Goal: Task Accomplishment & Management: Manage account settings

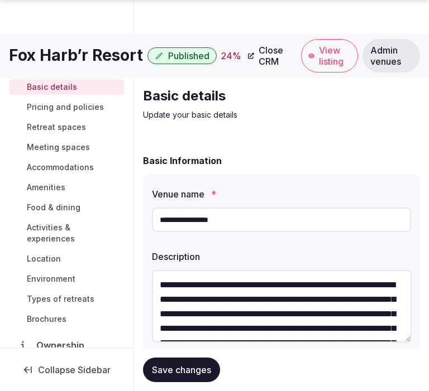
scroll to position [372, 0]
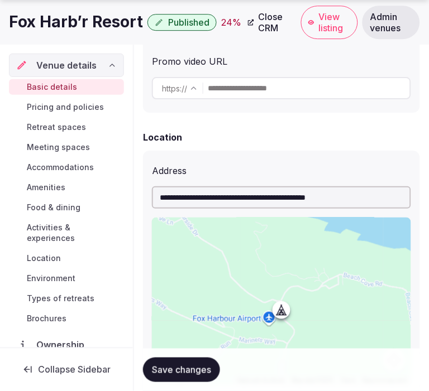
click at [218, 146] on div "**********" at bounding box center [281, 346] width 277 height 430
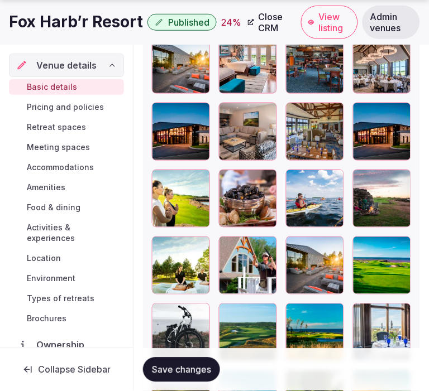
scroll to position [1550, 0]
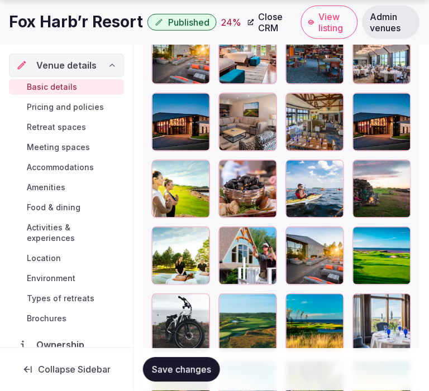
click at [161, 378] on button "Save changes" at bounding box center [181, 370] width 77 height 25
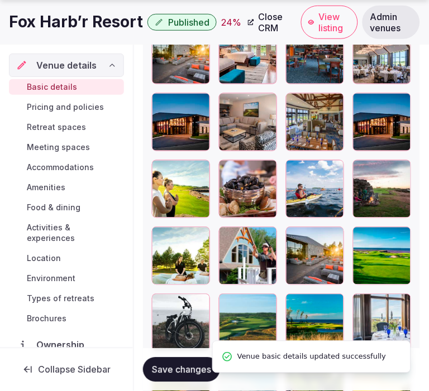
click at [66, 105] on span "Pricing and policies" at bounding box center [65, 107] width 77 height 11
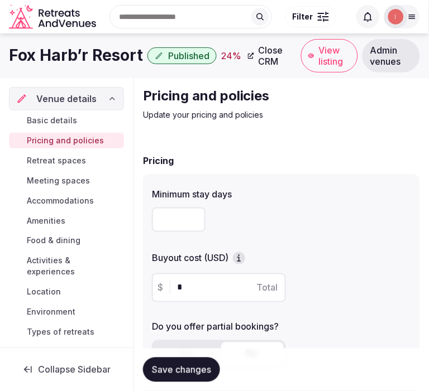
drag, startPoint x: 190, startPoint y: 145, endPoint x: 198, endPoint y: 152, distance: 10.7
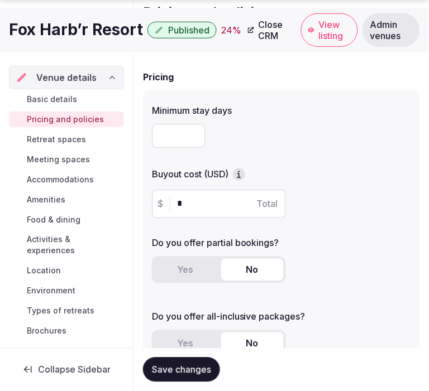
scroll to position [104, 0]
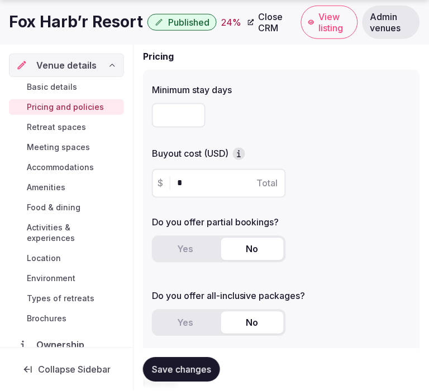
click at [56, 15] on h1 "Fox Harb’r Resort" at bounding box center [76, 22] width 134 height 22
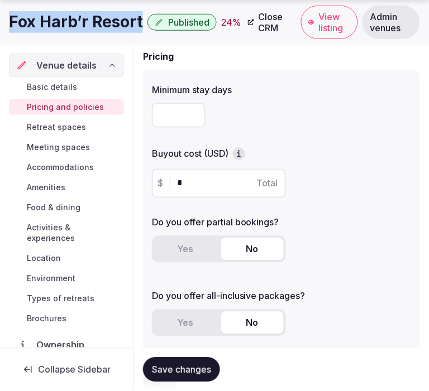
click at [56, 15] on h1 "Fox Harb’r Resort" at bounding box center [76, 22] width 134 height 22
copy div "Fox Harb’r Resort"
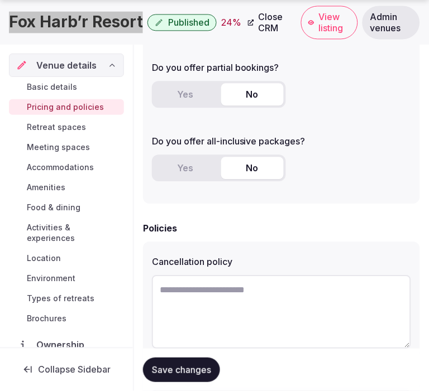
scroll to position [291, 0]
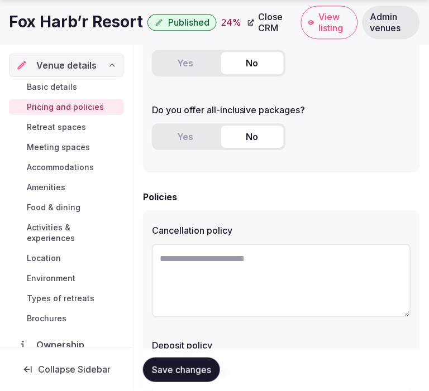
click at [219, 280] on textarea at bounding box center [281, 281] width 259 height 74
paste textarea "**********"
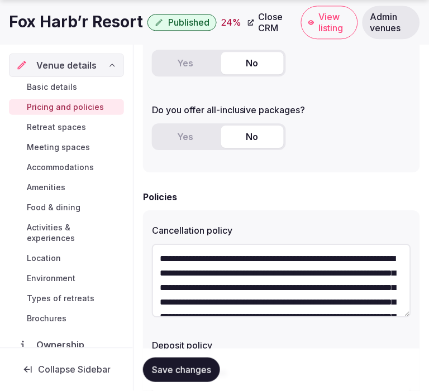
scroll to position [64, 0]
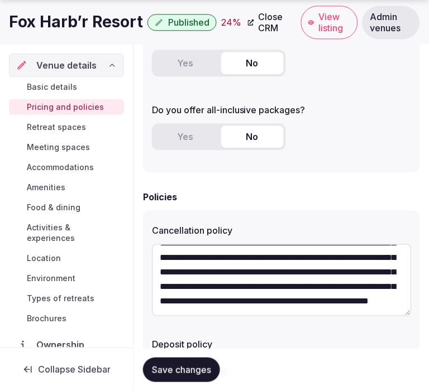
type textarea "**********"
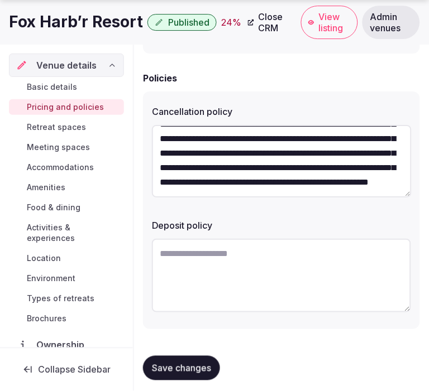
scroll to position [415, 0]
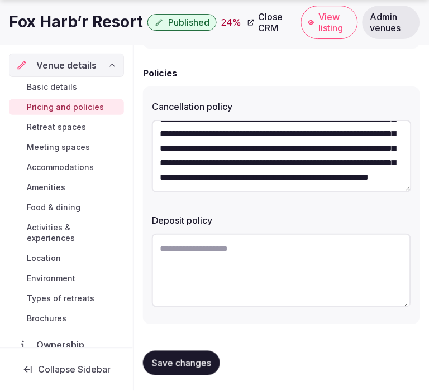
click at [213, 253] on textarea at bounding box center [281, 271] width 259 height 74
paste textarea "**********"
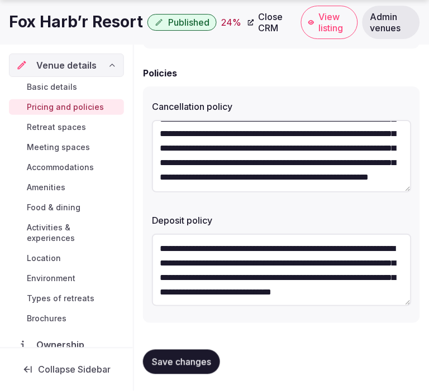
scroll to position [20, 0]
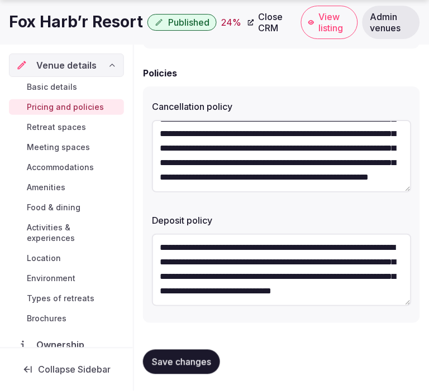
type textarea "**********"
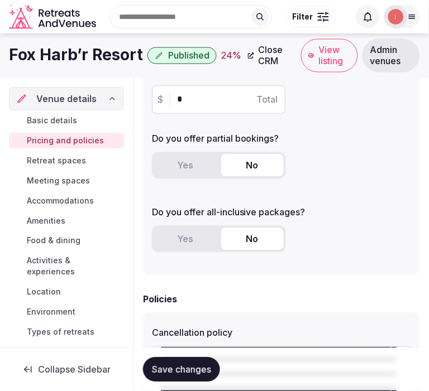
scroll to position [166, 0]
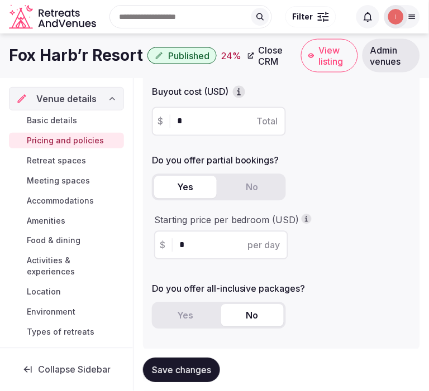
click at [180, 188] on button "Yes" at bounding box center [185, 187] width 63 height 22
drag, startPoint x: 191, startPoint y: 247, endPoint x: 169, endPoint y: 241, distance: 23.3
click at [169, 241] on div "$ * per day" at bounding box center [221, 245] width 134 height 29
type input "***"
click at [180, 367] on span "Save changes" at bounding box center [181, 369] width 59 height 11
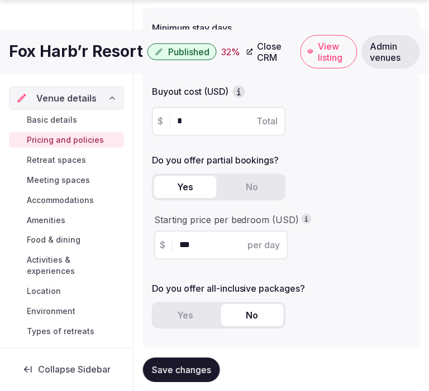
scroll to position [353, 0]
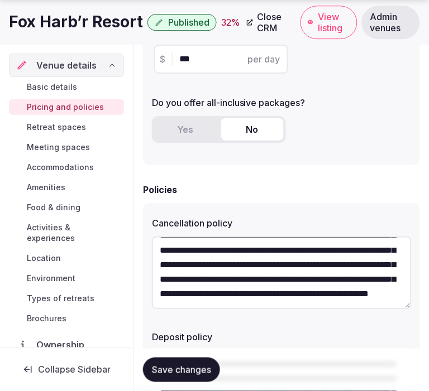
click at [79, 125] on span "Retreat spaces" at bounding box center [56, 127] width 59 height 11
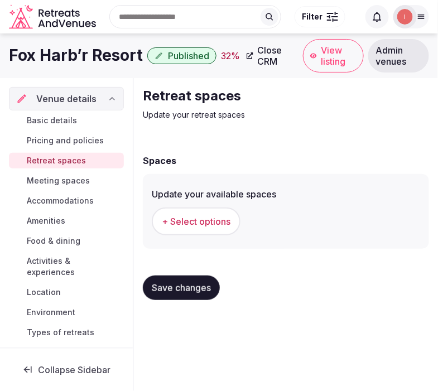
click at [204, 226] on span "+ Select options" at bounding box center [196, 221] width 69 height 12
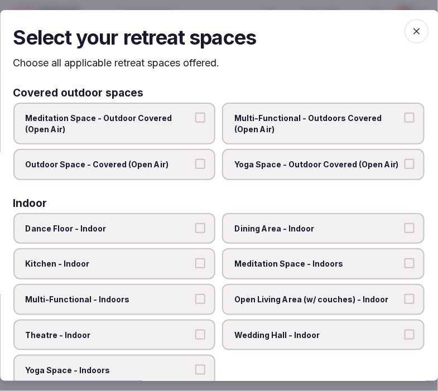
click at [345, 115] on span "Multi-Functional - Outdoors Covered (Open Air)" at bounding box center [318, 124] width 167 height 22
click at [405, 115] on button "Multi-Functional - Outdoors Covered (Open Air)" at bounding box center [410, 118] width 10 height 10
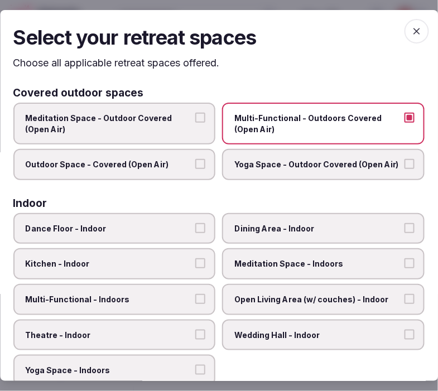
click at [184, 169] on label "Outdoor Space - Covered (Open Air)" at bounding box center [114, 164] width 203 height 31
click at [196, 169] on button "Outdoor Space - Covered (Open Air)" at bounding box center [201, 164] width 10 height 10
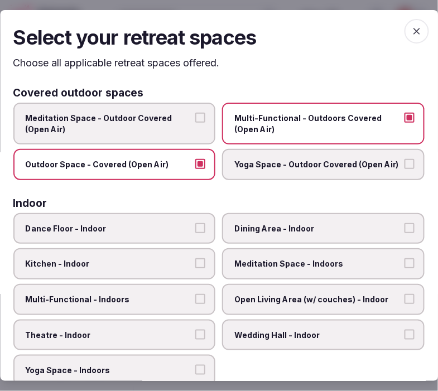
click at [372, 228] on span "Dining Area - Indoor" at bounding box center [318, 228] width 167 height 11
click at [405, 228] on button "Dining Area - Indoor" at bounding box center [410, 228] width 10 height 10
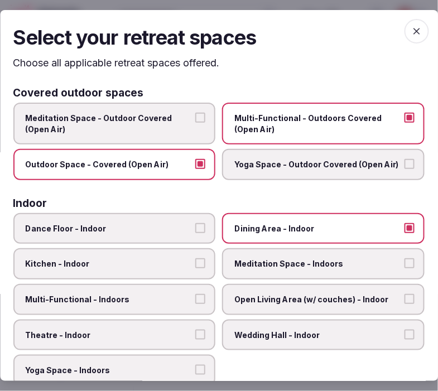
click at [325, 261] on span "Meditation Space - Indoors" at bounding box center [318, 263] width 167 height 11
click at [405, 261] on button "Meditation Space - Indoors" at bounding box center [410, 263] width 10 height 10
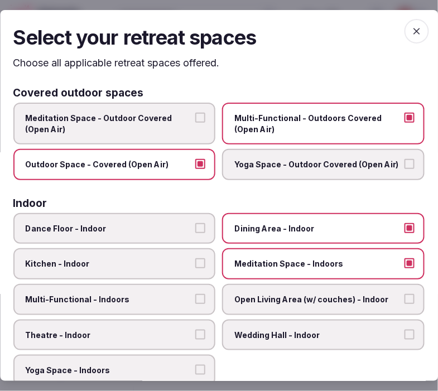
click at [274, 259] on span "Meditation Space - Indoors" at bounding box center [318, 263] width 167 height 11
click at [405, 259] on button "Meditation Space - Indoors" at bounding box center [410, 263] width 10 height 10
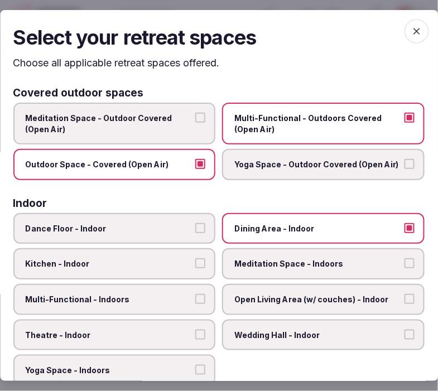
click at [166, 305] on label "Multi-Functional - Indoors" at bounding box center [114, 299] width 203 height 31
click at [196, 304] on button "Multi-Functional - Indoors" at bounding box center [201, 299] width 10 height 10
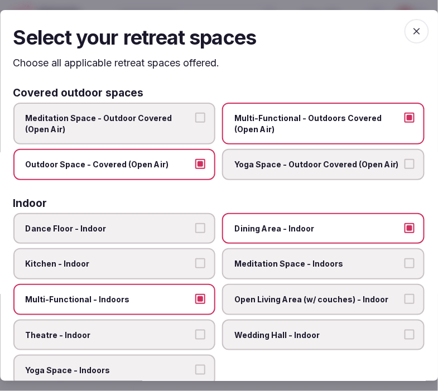
click at [157, 339] on label "Theatre - Indoor" at bounding box center [114, 335] width 203 height 31
click at [196, 339] on button "Theatre - Indoor" at bounding box center [201, 335] width 10 height 10
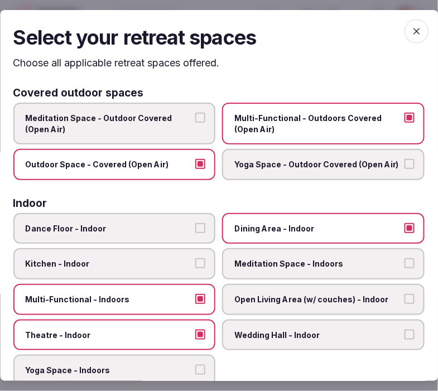
scroll to position [62, 0]
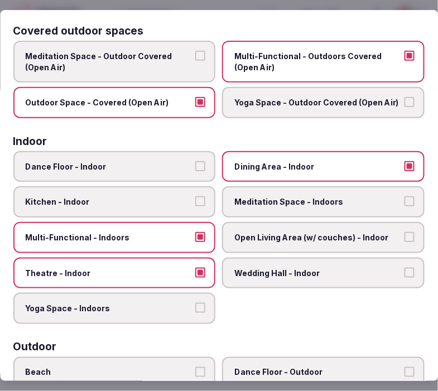
click at [333, 235] on span "Open Living Area (w/ couches) - Indoor" at bounding box center [318, 237] width 167 height 11
click at [405, 235] on button "Open Living Area (w/ couches) - Indoor" at bounding box center [410, 237] width 10 height 10
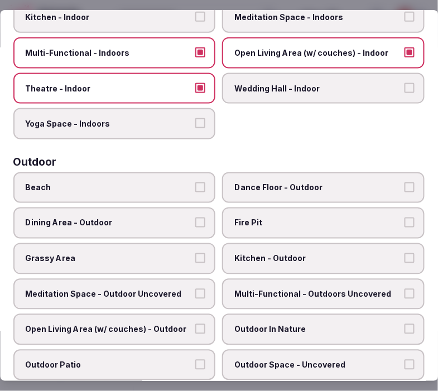
scroll to position [248, 0]
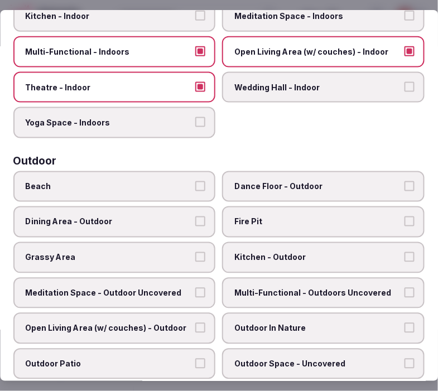
click at [319, 295] on label "Multi-Functional - Outdoors Uncovered" at bounding box center [324, 293] width 203 height 31
click at [405, 295] on button "Multi-Functional - Outdoors Uncovered" at bounding box center [410, 293] width 10 height 10
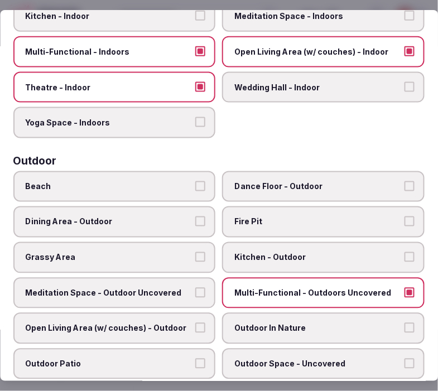
click at [309, 181] on span "Dance Floor - Outdoor" at bounding box center [318, 186] width 167 height 11
click at [405, 181] on button "Dance Floor - Outdoor" at bounding box center [410, 186] width 10 height 10
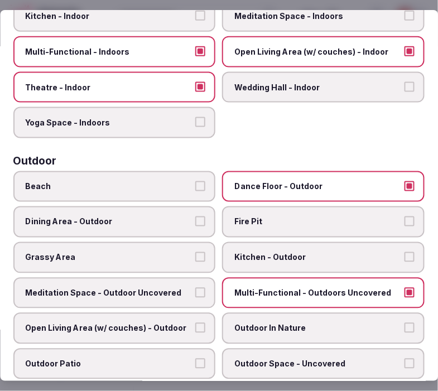
click at [124, 252] on span "Grassy Area" at bounding box center [109, 257] width 167 height 11
click at [196, 252] on button "Grassy Area" at bounding box center [201, 257] width 10 height 10
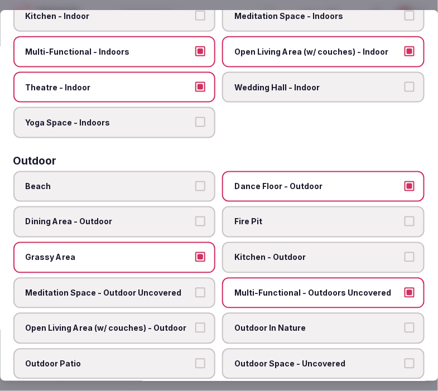
click at [162, 206] on label "Dining Area - Outdoor" at bounding box center [114, 221] width 203 height 31
click at [196, 217] on button "Dining Area - Outdoor" at bounding box center [201, 222] width 10 height 10
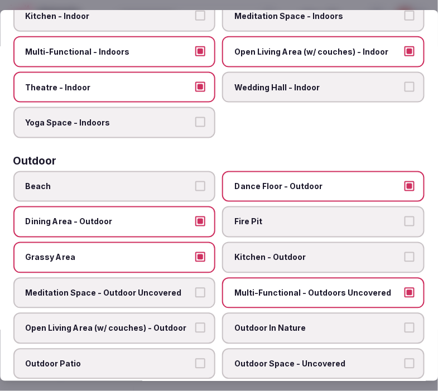
click at [188, 293] on label "Meditation Space - Outdoor Uncovered" at bounding box center [114, 293] width 203 height 31
click at [196, 293] on button "Meditation Space - Outdoor Uncovered" at bounding box center [201, 293] width 10 height 10
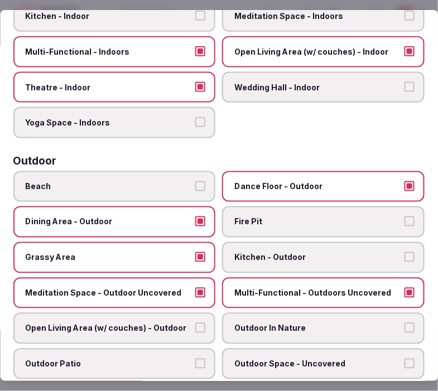
scroll to position [310, 0]
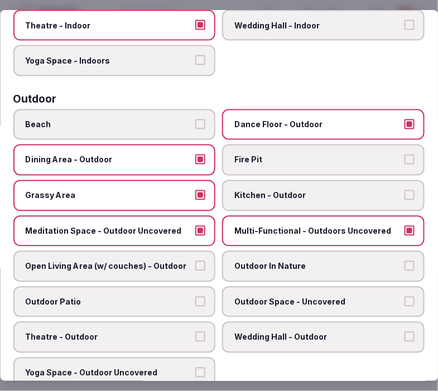
click at [281, 264] on label "Outdoor In Nature" at bounding box center [324, 266] width 203 height 31
click at [405, 264] on button "Outdoor In Nature" at bounding box center [410, 266] width 10 height 10
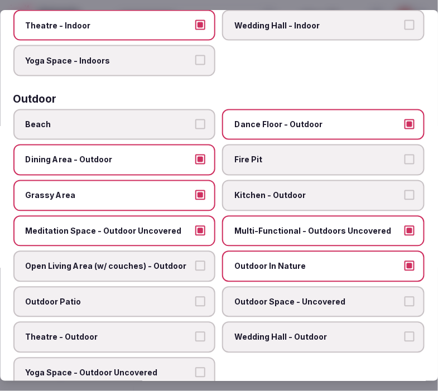
click at [282, 297] on label "Outdoor Space - Uncovered" at bounding box center [324, 302] width 203 height 31
click at [405, 297] on button "Outdoor Space - Uncovered" at bounding box center [410, 302] width 10 height 10
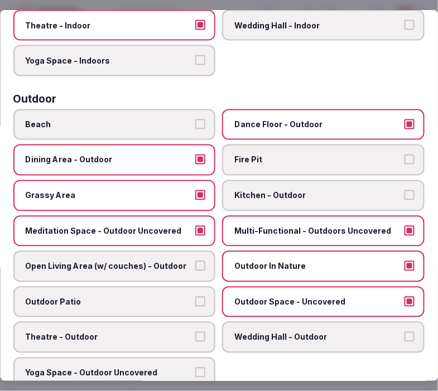
click at [175, 297] on span "Outdoor Patio" at bounding box center [109, 302] width 167 height 11
click at [196, 297] on button "Outdoor Patio" at bounding box center [201, 302] width 10 height 10
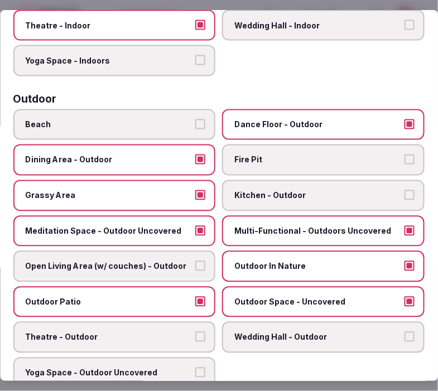
click at [170, 332] on span "Theatre - Outdoor" at bounding box center [109, 337] width 167 height 11
click at [196, 332] on button "Theatre - Outdoor" at bounding box center [201, 337] width 10 height 10
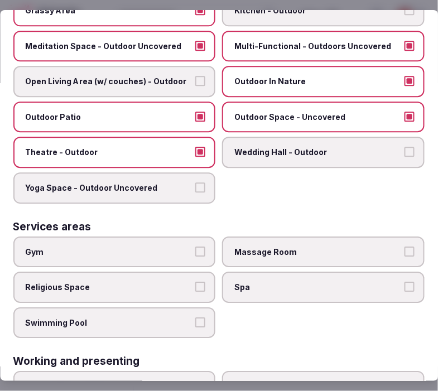
scroll to position [496, 0]
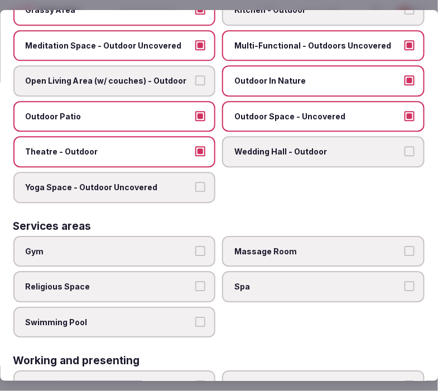
click at [168, 244] on label "Gym" at bounding box center [114, 251] width 203 height 31
click at [196, 246] on button "Gym" at bounding box center [201, 251] width 10 height 10
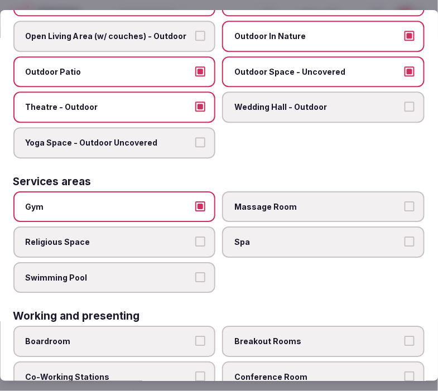
scroll to position [558, 0]
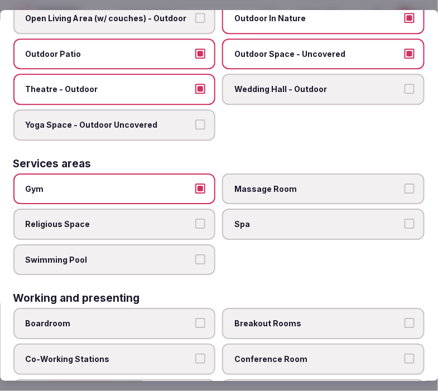
click at [405, 184] on button "Massage Room" at bounding box center [410, 189] width 10 height 10
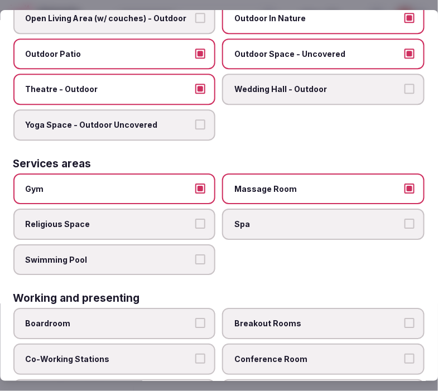
click at [405, 219] on button "Spa" at bounding box center [410, 224] width 10 height 10
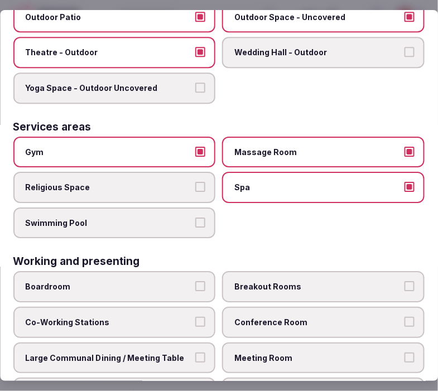
scroll to position [613, 0]
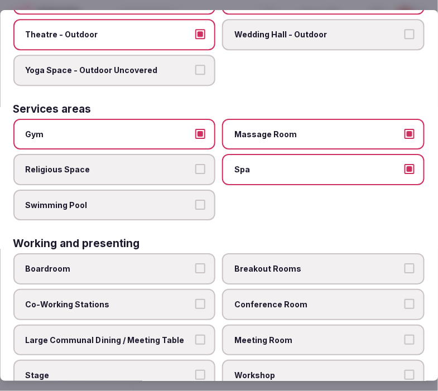
click at [77, 290] on label "Co-Working Stations" at bounding box center [114, 304] width 203 height 31
click at [196, 299] on button "Co-Working Stations" at bounding box center [201, 304] width 10 height 10
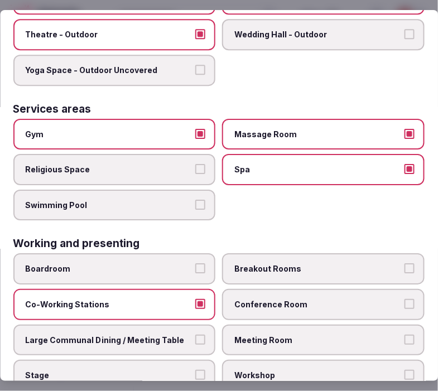
click at [289, 325] on label "Meeting Room" at bounding box center [324, 340] width 203 height 31
click at [405, 335] on button "Meeting Room" at bounding box center [410, 340] width 10 height 10
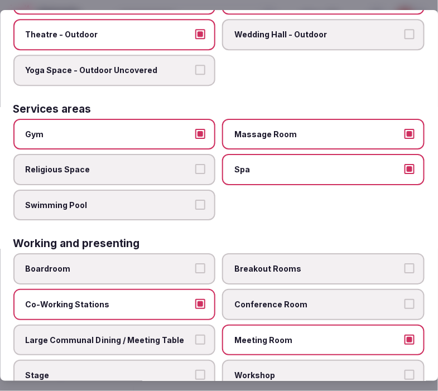
click at [162, 335] on span "Large Communal Dining / Meeting Table" at bounding box center [109, 340] width 167 height 11
click at [196, 335] on button "Large Communal Dining / Meeting Table" at bounding box center [201, 340] width 10 height 10
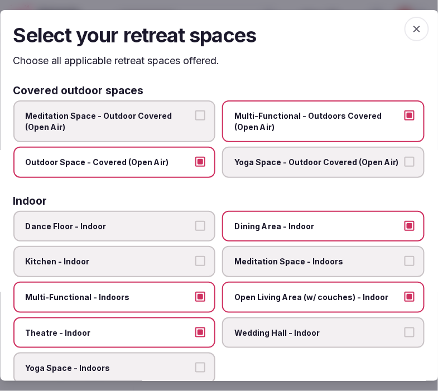
scroll to position [0, 0]
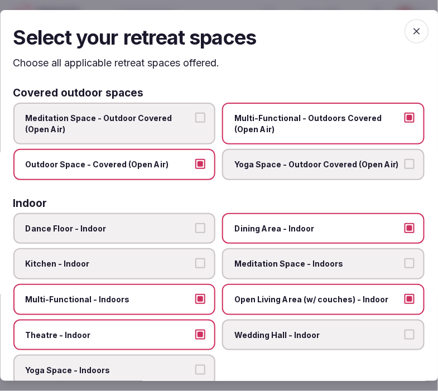
click at [411, 30] on icon "button" at bounding box center [416, 31] width 11 height 11
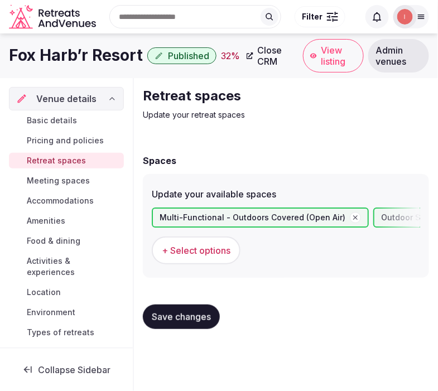
click at [193, 321] on button "Save changes" at bounding box center [181, 317] width 77 height 25
click at [53, 52] on h1 "Fox Harb’r Resort" at bounding box center [76, 56] width 134 height 22
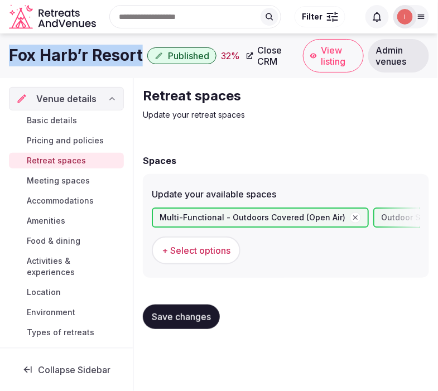
click at [53, 52] on h1 "Fox Harb’r Resort" at bounding box center [76, 56] width 134 height 22
copy div "Fox Harb’r Resort"
drag, startPoint x: 177, startPoint y: 318, endPoint x: 116, endPoint y: 230, distance: 106.7
click at [177, 318] on span "Save changes" at bounding box center [181, 316] width 59 height 11
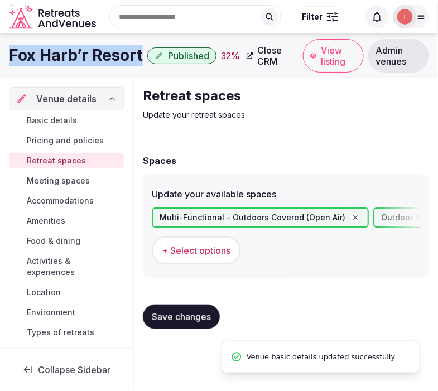
click at [71, 177] on span "Meeting spaces" at bounding box center [58, 180] width 63 height 11
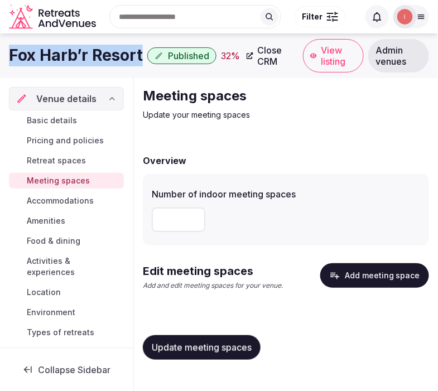
click at [350, 286] on button "Add meeting space" at bounding box center [374, 275] width 109 height 25
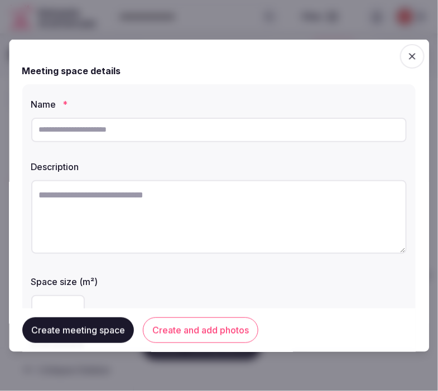
click at [257, 204] on textarea at bounding box center [219, 217] width 376 height 74
drag, startPoint x: 257, startPoint y: 204, endPoint x: 225, endPoint y: 131, distance: 79.4
click at [225, 131] on input "text" at bounding box center [219, 129] width 376 height 25
paste input "**********"
click at [75, 124] on input "**********" at bounding box center [219, 129] width 376 height 25
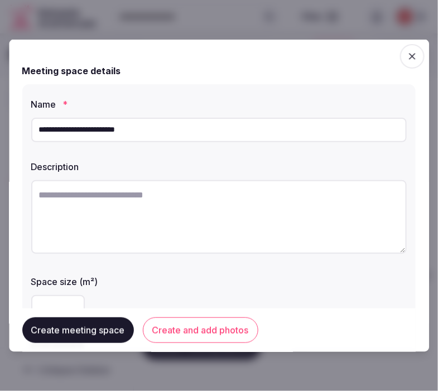
click at [75, 124] on input "**********" at bounding box center [219, 129] width 376 height 25
paste input "text"
drag, startPoint x: 135, startPoint y: 134, endPoint x: 19, endPoint y: 133, distance: 116.1
click at [4, 142] on body "**********" at bounding box center [219, 195] width 438 height 391
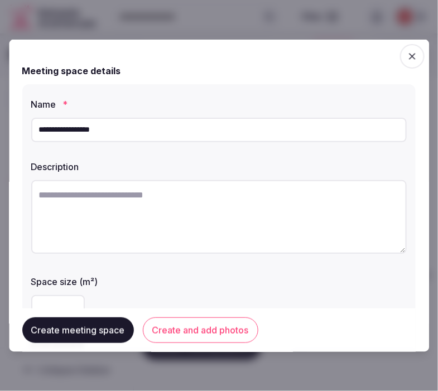
paste input "text"
type input "**********"
click at [284, 222] on textarea at bounding box center [219, 217] width 376 height 74
paste textarea "**********"
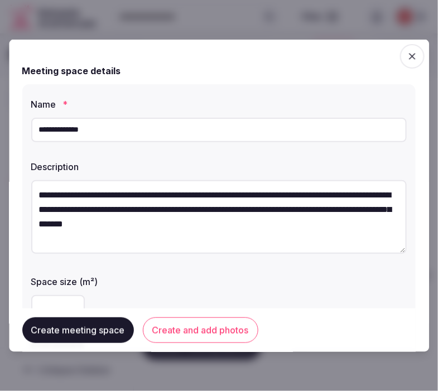
scroll to position [6, 0]
type textarea "**********"
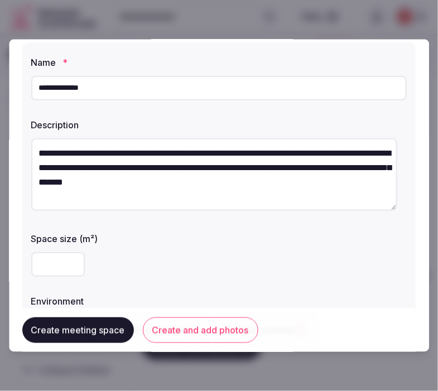
scroll to position [62, 0]
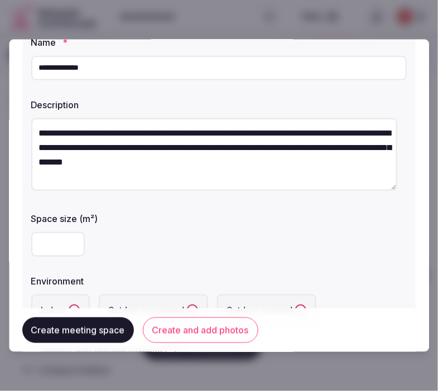
click at [53, 240] on input "number" at bounding box center [58, 244] width 54 height 25
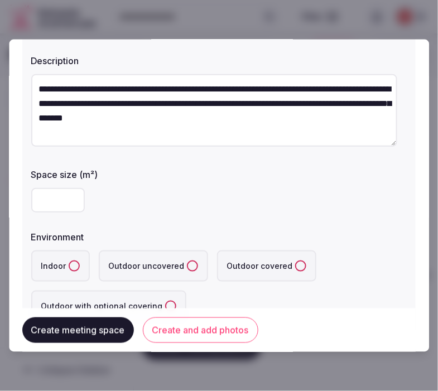
scroll to position [124, 0]
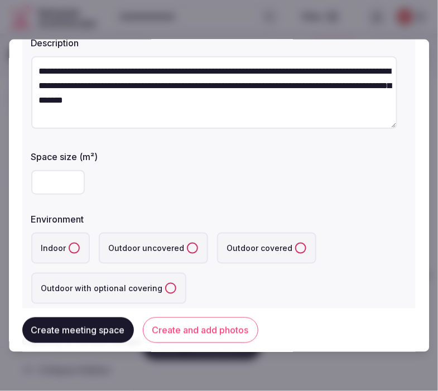
type input "****"
click at [73, 244] on button "Indoor" at bounding box center [74, 247] width 11 height 11
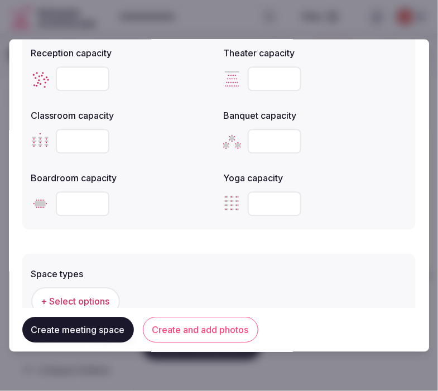
scroll to position [496, 0]
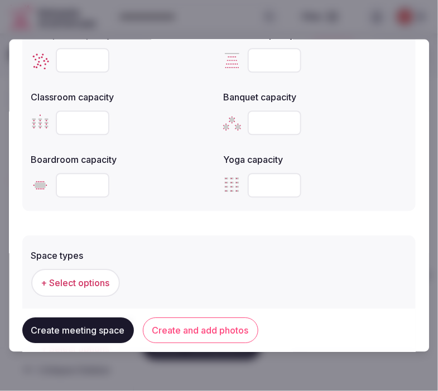
click at [266, 113] on input "number" at bounding box center [275, 123] width 54 height 25
click at [82, 187] on input "number" at bounding box center [83, 185] width 54 height 25
drag, startPoint x: 261, startPoint y: 121, endPoint x: 235, endPoint y: 126, distance: 26.2
click at [248, 126] on input "*" at bounding box center [275, 123] width 54 height 25
drag, startPoint x: 262, startPoint y: 117, endPoint x: 236, endPoint y: 125, distance: 27.4
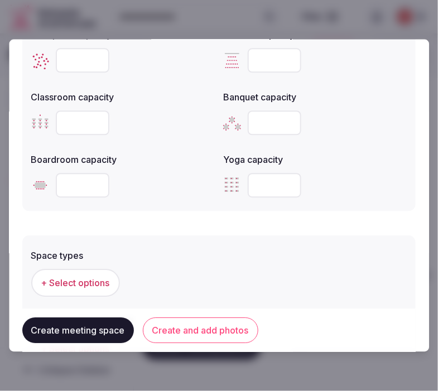
click at [236, 125] on div "*" at bounding box center [316, 123] width 184 height 25
type input "**"
click at [70, 185] on input "number" at bounding box center [83, 185] width 54 height 25
type input "**"
click at [177, 127] on div at bounding box center [123, 123] width 184 height 25
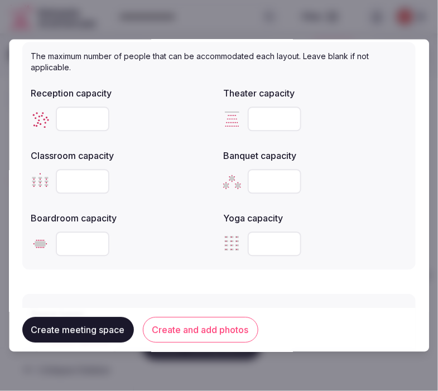
scroll to position [372, 0]
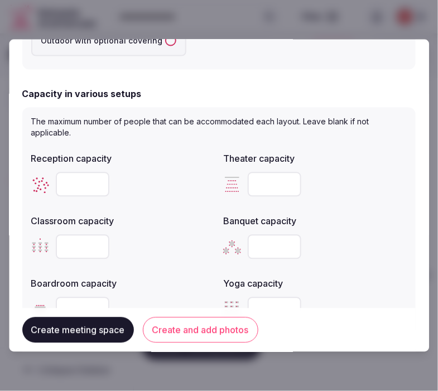
click at [79, 179] on input "number" at bounding box center [83, 184] width 54 height 25
type input "**"
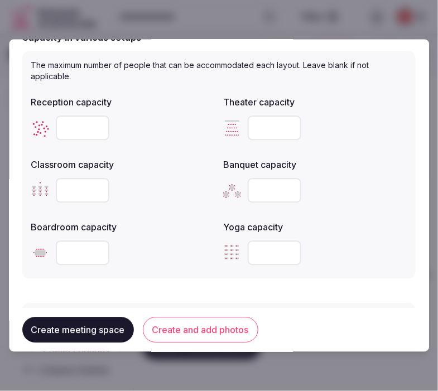
scroll to position [496, 0]
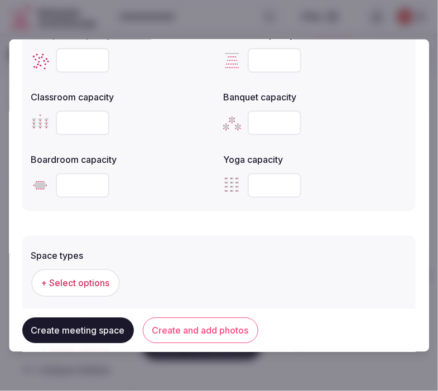
click at [103, 283] on span "+ Select options" at bounding box center [75, 283] width 69 height 12
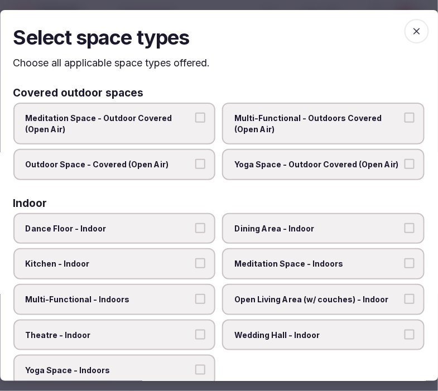
click at [320, 224] on span "Dining Area - Indoor" at bounding box center [318, 228] width 167 height 11
click at [405, 224] on button "Dining Area - Indoor" at bounding box center [410, 228] width 10 height 10
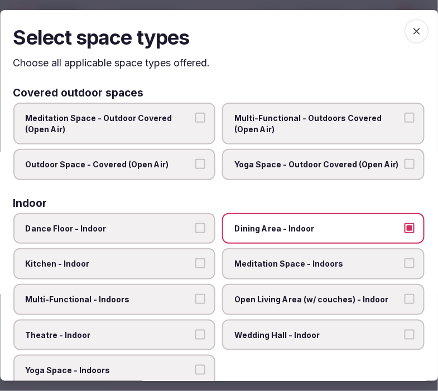
click at [175, 296] on span "Multi-Functional - Indoors" at bounding box center [109, 299] width 167 height 11
click at [196, 296] on button "Multi-Functional - Indoors" at bounding box center [201, 299] width 10 height 10
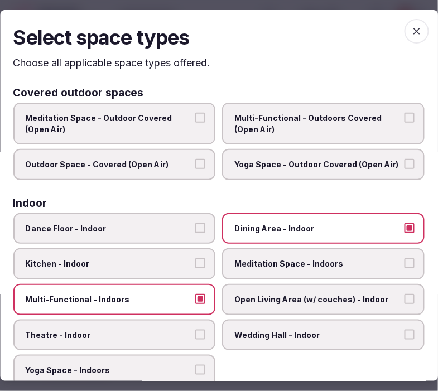
drag, startPoint x: 186, startPoint y: 330, endPoint x: 257, endPoint y: 310, distance: 73.5
click at [195, 326] on label "Theatre - Indoor" at bounding box center [114, 335] width 203 height 31
click at [286, 288] on label "Open Living Area (w/ couches) - Indoor" at bounding box center [324, 299] width 203 height 31
click at [405, 294] on button "Open Living Area (w/ couches) - Indoor" at bounding box center [410, 299] width 10 height 10
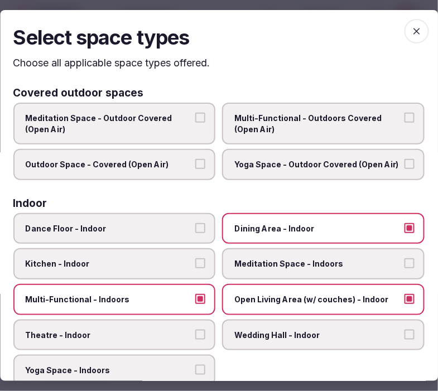
click at [196, 330] on button "Theatre - Indoor" at bounding box center [201, 335] width 10 height 10
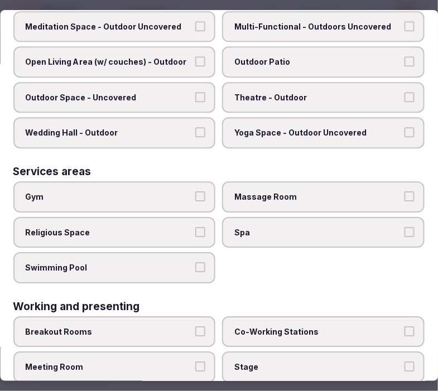
scroll to position [544, 0]
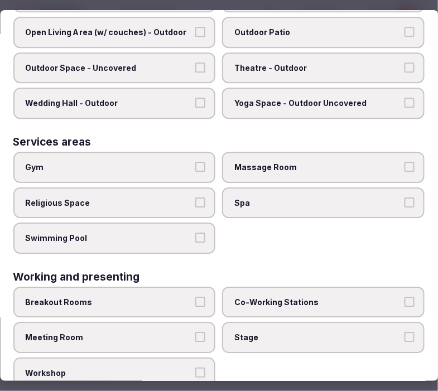
click at [199, 332] on button "Meeting Room" at bounding box center [201, 337] width 10 height 10
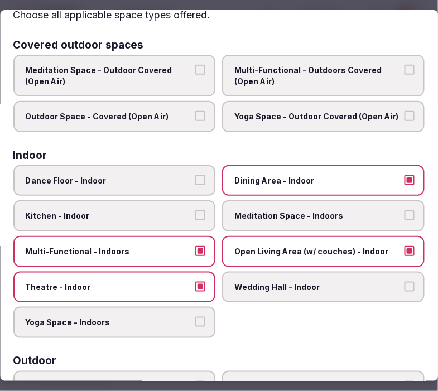
scroll to position [0, 0]
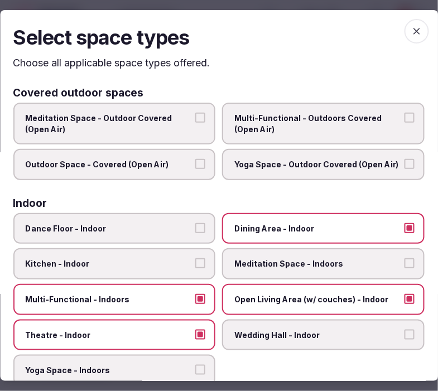
click at [411, 30] on icon "button" at bounding box center [416, 31] width 11 height 11
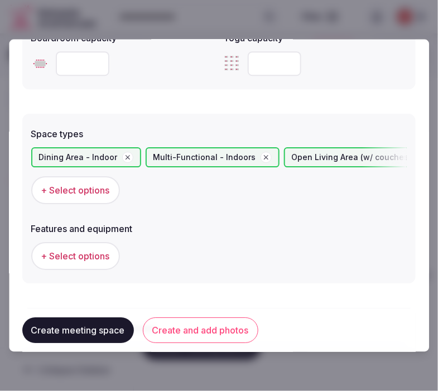
scroll to position [620, 0]
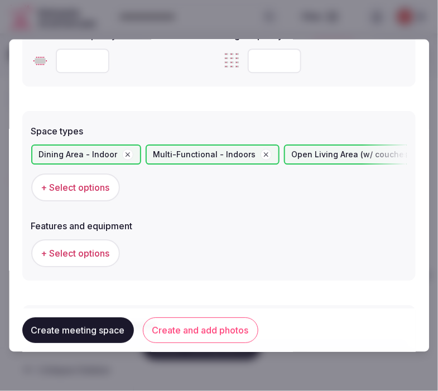
click at [81, 248] on span "+ Select options" at bounding box center [75, 254] width 69 height 12
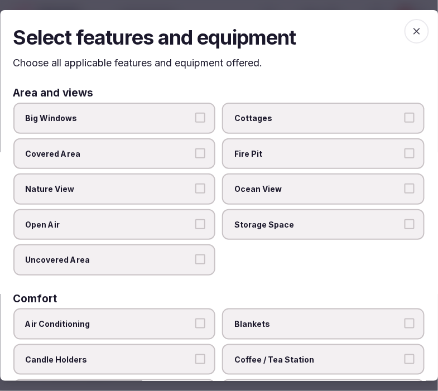
click at [172, 112] on label "Big Windows" at bounding box center [114, 118] width 203 height 31
click at [196, 113] on button "Big Windows" at bounding box center [201, 118] width 10 height 10
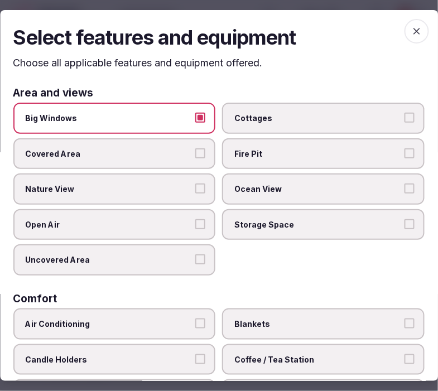
click at [171, 195] on label "Nature View" at bounding box center [114, 189] width 203 height 31
click at [196, 194] on button "Nature View" at bounding box center [201, 189] width 10 height 10
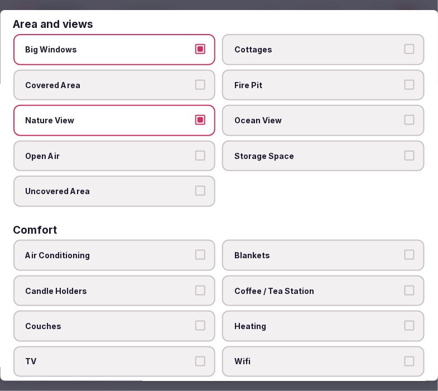
scroll to position [186, 0]
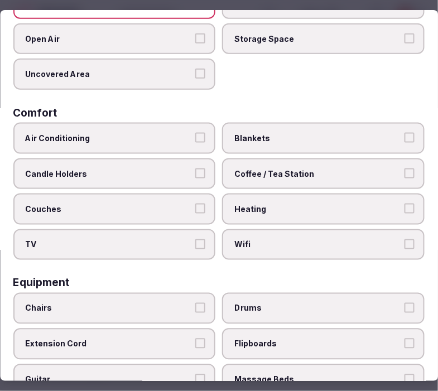
click at [196, 133] on button "Air Conditioning" at bounding box center [201, 138] width 10 height 10
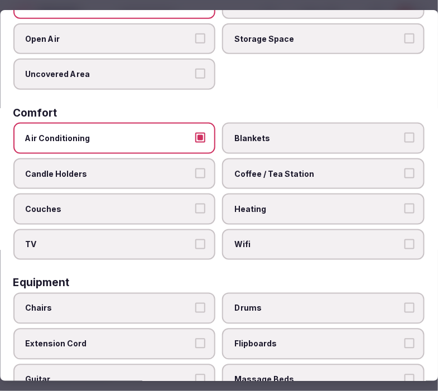
click at [271, 169] on span "Coffee / Tea Station" at bounding box center [318, 174] width 167 height 11
click at [405, 169] on button "Coffee / Tea Station" at bounding box center [410, 174] width 10 height 10
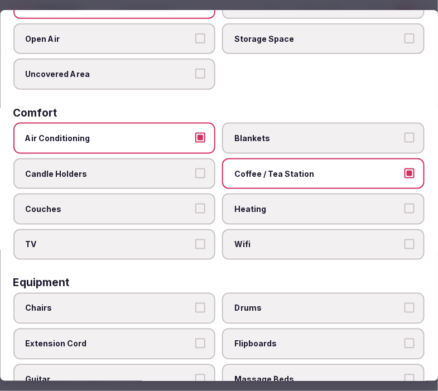
click at [284, 239] on span "Wifi" at bounding box center [318, 244] width 167 height 11
click at [405, 239] on button "Wifi" at bounding box center [410, 244] width 10 height 10
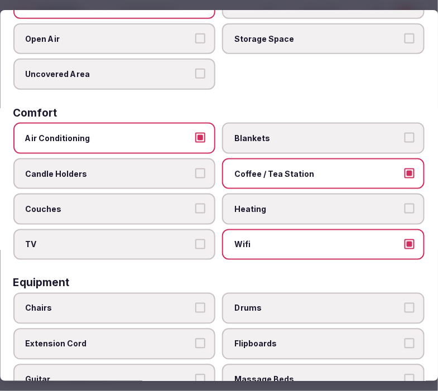
click at [181, 241] on span "TV" at bounding box center [109, 244] width 167 height 11
click at [196, 241] on button "TV" at bounding box center [201, 244] width 10 height 10
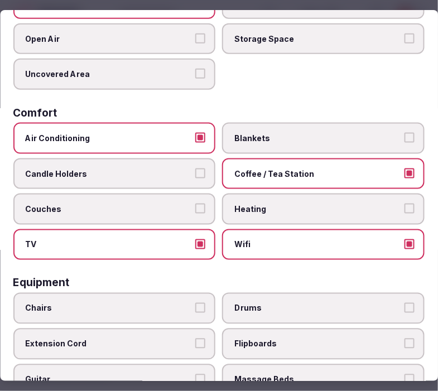
click at [185, 204] on span "Couches" at bounding box center [109, 209] width 167 height 11
click at [196, 204] on button "Couches" at bounding box center [201, 209] width 10 height 10
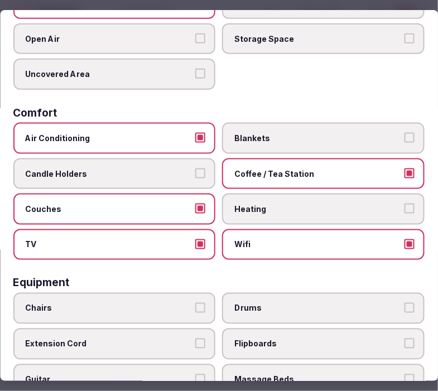
click at [171, 169] on span "Candle Holders" at bounding box center [109, 174] width 167 height 11
click at [196, 169] on button "Candle Holders" at bounding box center [201, 174] width 10 height 10
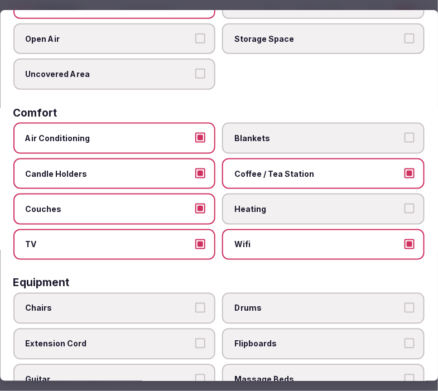
click at [165, 171] on span "Candle Holders" at bounding box center [109, 174] width 167 height 11
click at [196, 171] on button "Candle Holders" at bounding box center [201, 174] width 10 height 10
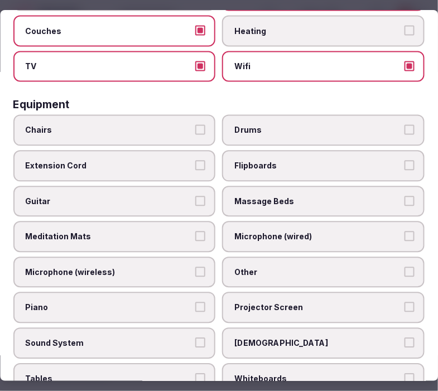
scroll to position [372, 0]
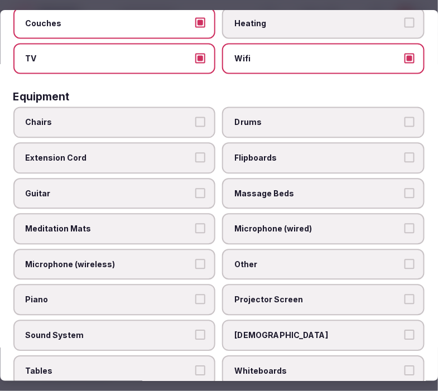
click at [128, 119] on label "Chairs" at bounding box center [114, 122] width 203 height 31
click at [196, 119] on button "Chairs" at bounding box center [201, 122] width 10 height 10
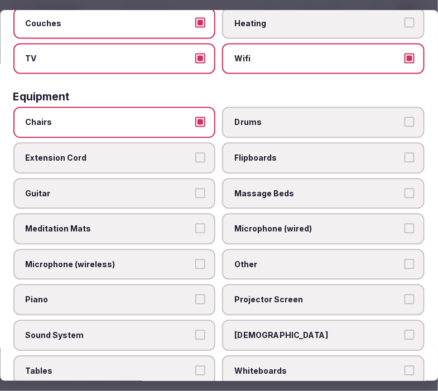
click at [300, 249] on label "Other" at bounding box center [324, 264] width 203 height 31
click at [405, 260] on button "Other" at bounding box center [410, 265] width 10 height 10
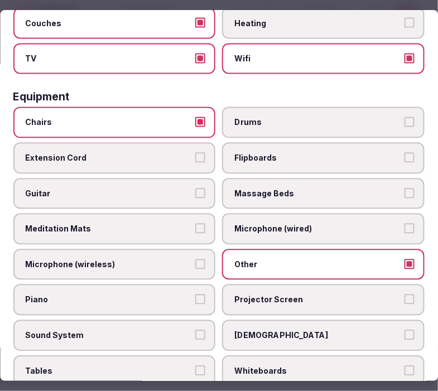
click at [185, 330] on span "Sound System" at bounding box center [109, 335] width 167 height 11
click at [196, 330] on button "Sound System" at bounding box center [201, 335] width 10 height 10
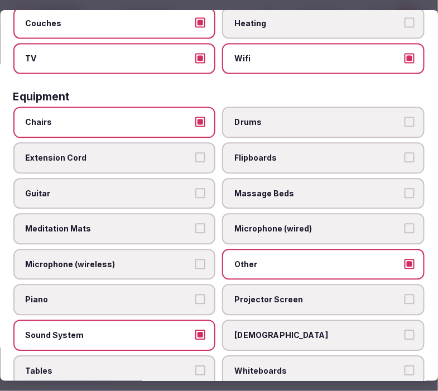
click at [254, 291] on label "Projector Screen" at bounding box center [324, 300] width 203 height 31
click at [405, 295] on button "Projector Screen" at bounding box center [410, 300] width 10 height 10
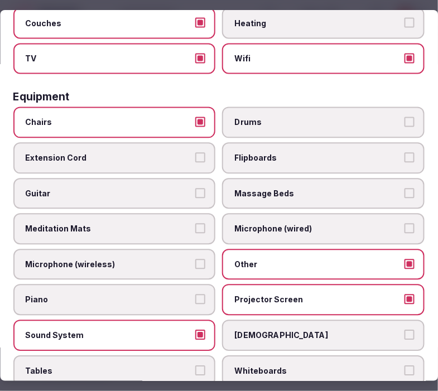
click at [188, 330] on span "Sound System" at bounding box center [109, 335] width 167 height 11
click at [196, 330] on button "Sound System" at bounding box center [201, 335] width 10 height 10
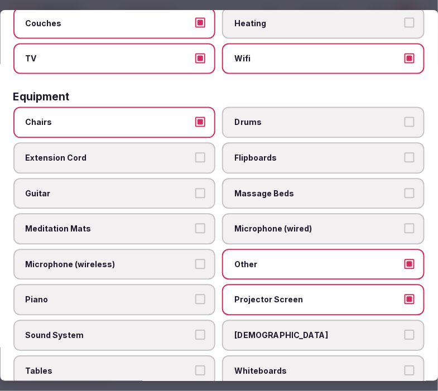
click at [321, 285] on label "Projector Screen" at bounding box center [324, 300] width 203 height 31
click at [405, 295] on button "Projector Screen" at bounding box center [410, 300] width 10 height 10
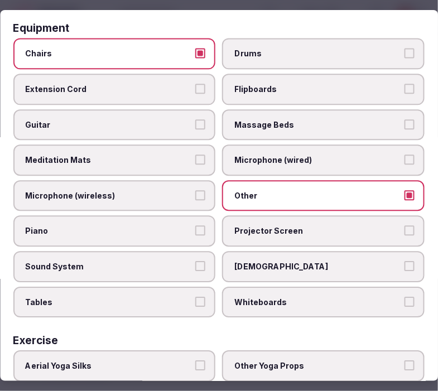
scroll to position [496, 0]
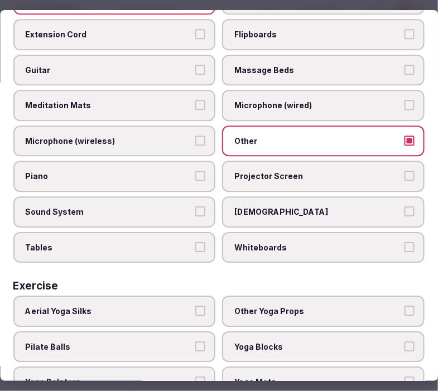
click at [153, 242] on span "Tables" at bounding box center [109, 247] width 167 height 11
click at [196, 242] on button "Tables" at bounding box center [201, 247] width 10 height 10
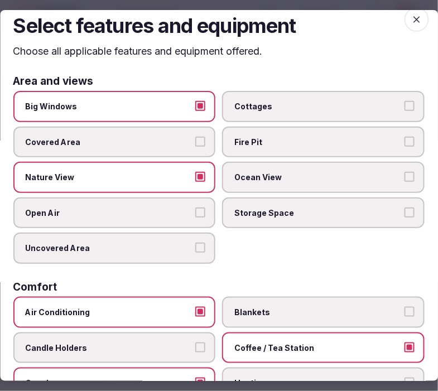
scroll to position [0, 0]
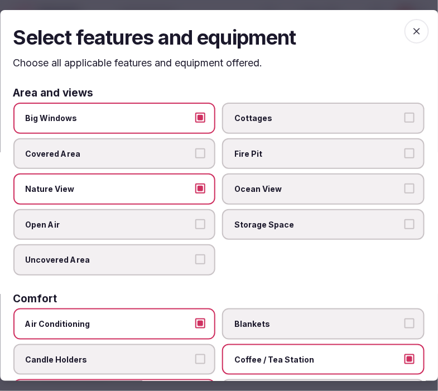
click at [414, 41] on h2 "Select features and equipment" at bounding box center [218, 37] width 411 height 28
click at [411, 34] on icon "button" at bounding box center [416, 31] width 11 height 11
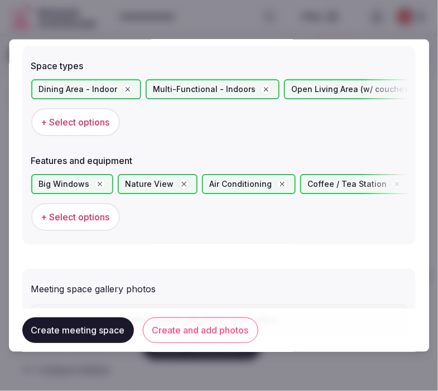
scroll to position [741, 0]
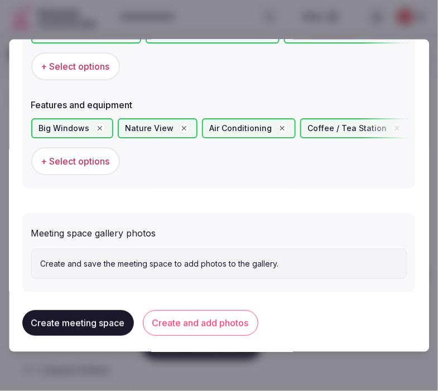
click at [220, 320] on button "Create and add photos" at bounding box center [201, 324] width 116 height 26
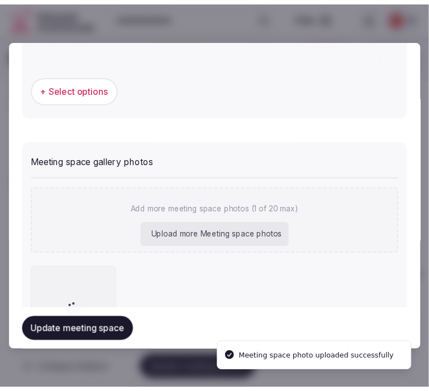
scroll to position [843, 0]
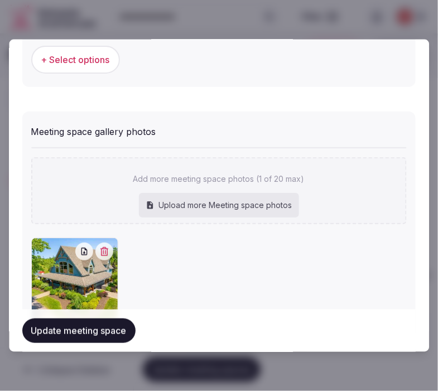
click at [103, 330] on button "Update meeting space" at bounding box center [78, 331] width 113 height 25
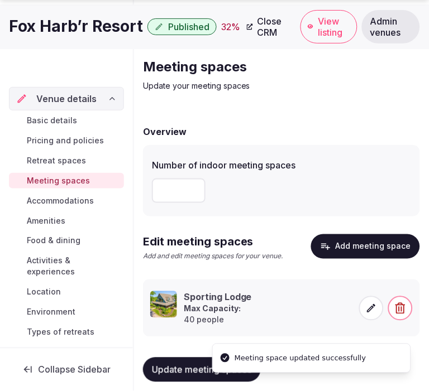
scroll to position [44, 0]
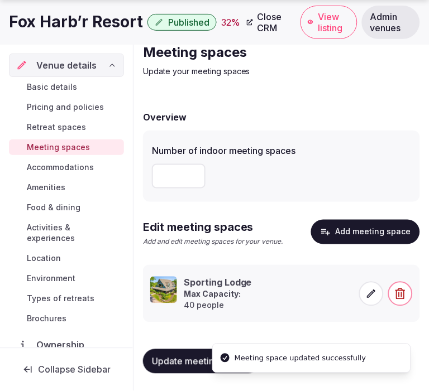
click at [47, 162] on span "Accommodations" at bounding box center [60, 167] width 67 height 11
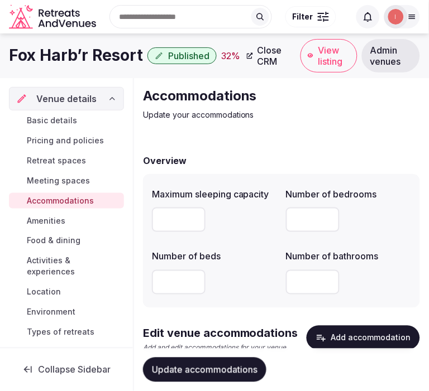
click at [55, 179] on span "Meeting spaces" at bounding box center [58, 180] width 63 height 11
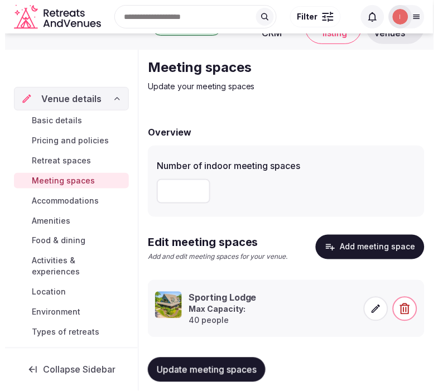
scroll to position [44, 0]
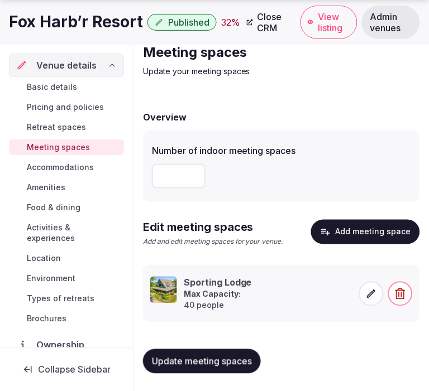
click at [371, 300] on span at bounding box center [371, 294] width 25 height 25
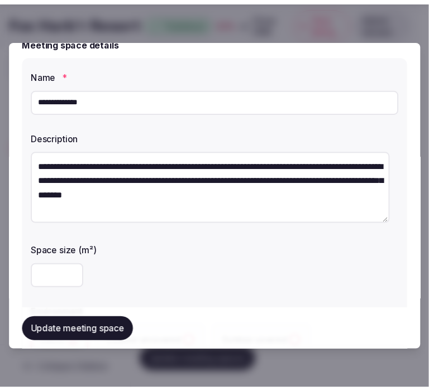
scroll to position [0, 0]
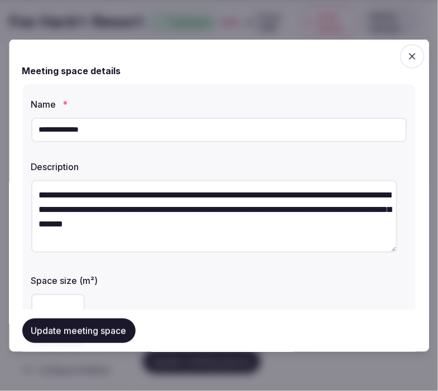
click at [407, 52] on icon "button" at bounding box center [412, 55] width 11 height 11
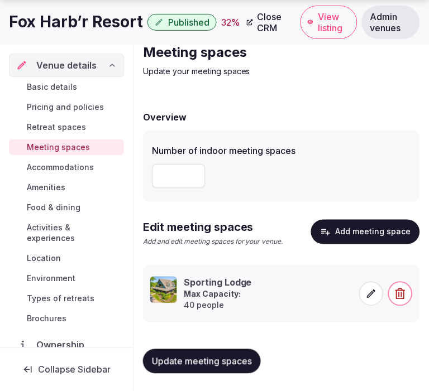
click at [60, 170] on span "Accommodations" at bounding box center [60, 167] width 67 height 11
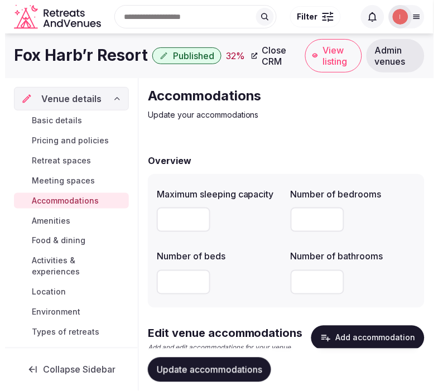
scroll to position [49, 0]
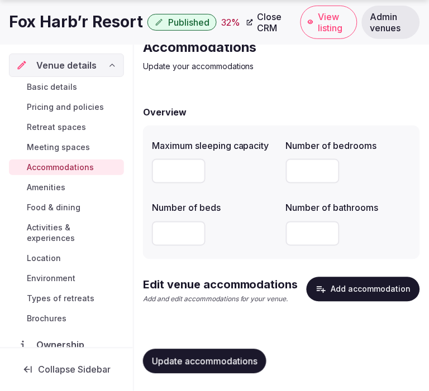
click at [350, 286] on button "Add accommodation" at bounding box center [362, 289] width 113 height 25
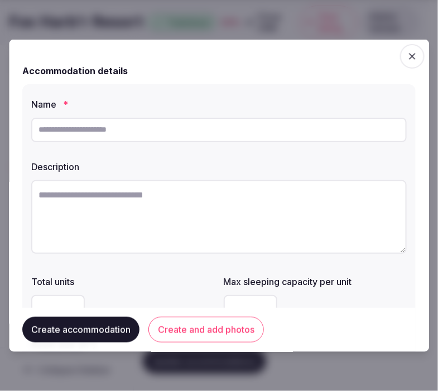
click at [205, 138] on input "text" at bounding box center [219, 129] width 376 height 25
paste input "**********"
type input "**********"
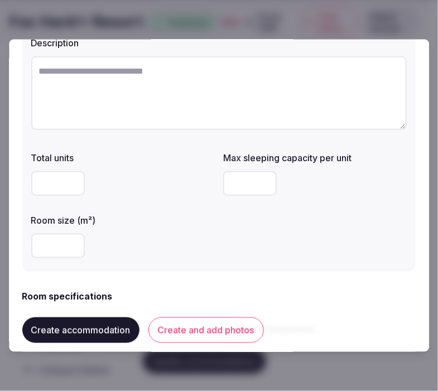
click at [192, 92] on textarea at bounding box center [219, 93] width 376 height 74
paste textarea "**********"
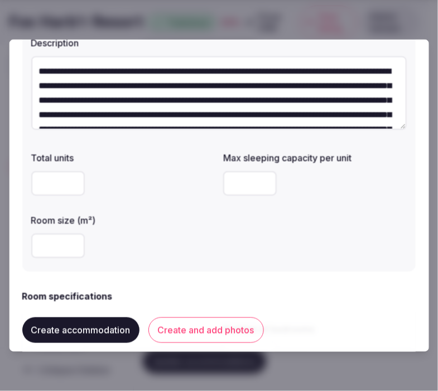
scroll to position [79, 0]
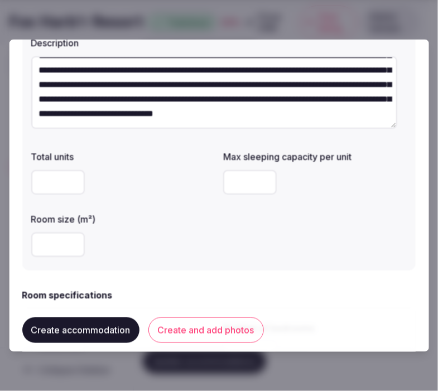
type textarea "**********"
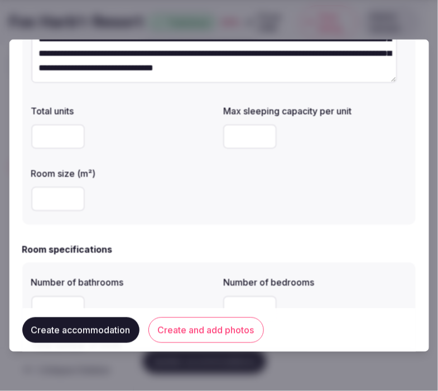
scroll to position [186, 0]
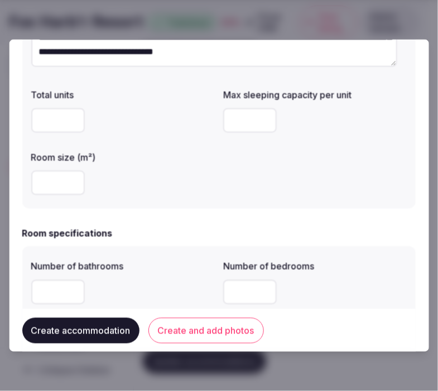
click at [246, 124] on input "number" at bounding box center [251, 120] width 54 height 25
type input "*"
click at [269, 199] on div "**********" at bounding box center [218, 53] width 393 height 310
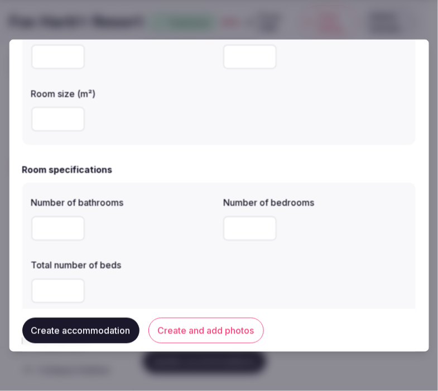
scroll to position [310, 0]
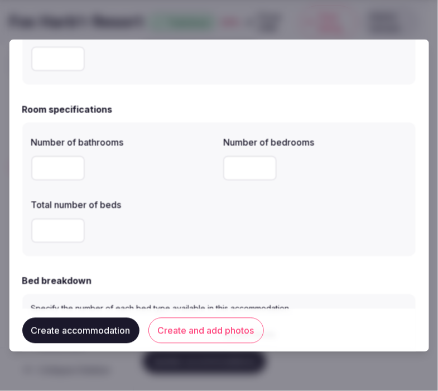
click at [40, 165] on input "number" at bounding box center [58, 168] width 54 height 25
type input "*"
click at [237, 165] on input "*" at bounding box center [251, 168] width 54 height 25
type input "*"
click at [51, 227] on input "number" at bounding box center [58, 230] width 54 height 25
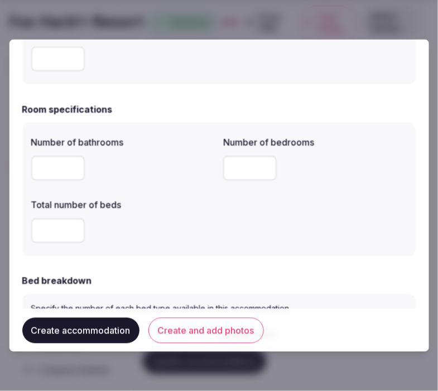
type input "*"
click at [181, 232] on div "*" at bounding box center [123, 230] width 184 height 25
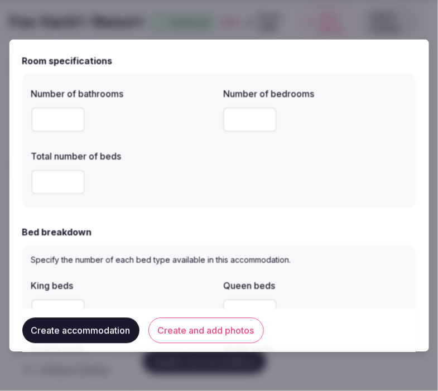
scroll to position [496, 0]
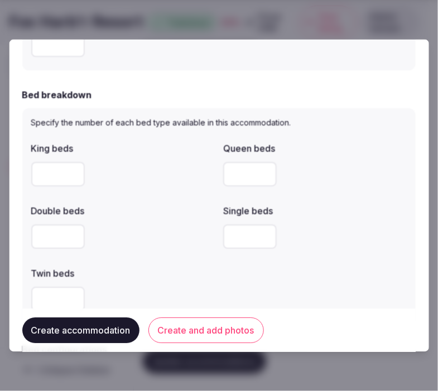
click at [57, 173] on input "number" at bounding box center [58, 174] width 54 height 25
click at [414, 251] on div "**********" at bounding box center [219, 195] width 420 height 313
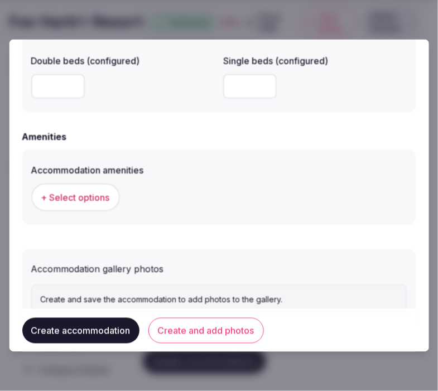
scroll to position [1035, 0]
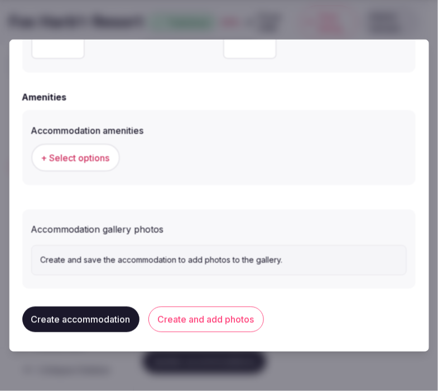
click at [95, 164] on button "+ Select options" at bounding box center [75, 157] width 89 height 28
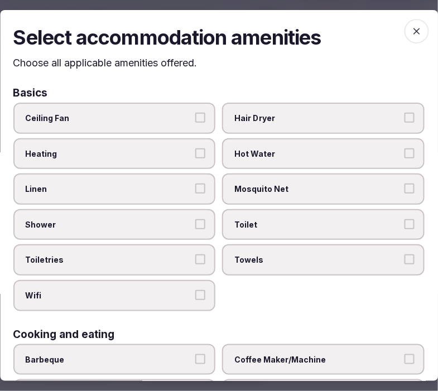
click at [123, 179] on label "Linen" at bounding box center [114, 189] width 203 height 31
click at [196, 184] on button "Linen" at bounding box center [201, 189] width 10 height 10
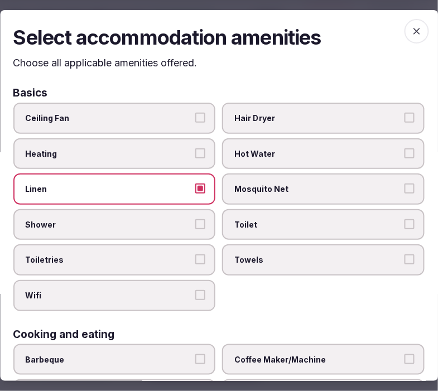
drag, startPoint x: 143, startPoint y: 216, endPoint x: 148, endPoint y: 222, distance: 8.3
click at [146, 219] on span "Shower" at bounding box center [109, 224] width 167 height 11
click at [196, 219] on button "Shower" at bounding box center [201, 224] width 10 height 10
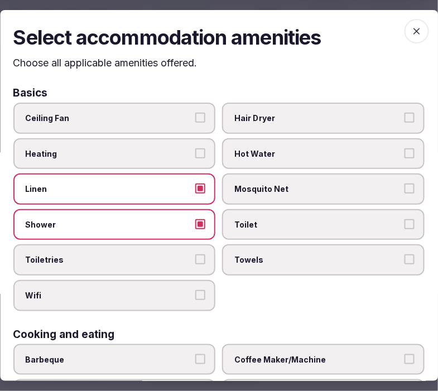
drag, startPoint x: 158, startPoint y: 253, endPoint x: 165, endPoint y: 254, distance: 6.4
click at [159, 254] on span "Toiletries" at bounding box center [109, 259] width 167 height 11
click at [196, 254] on button "Toiletries" at bounding box center [201, 259] width 10 height 10
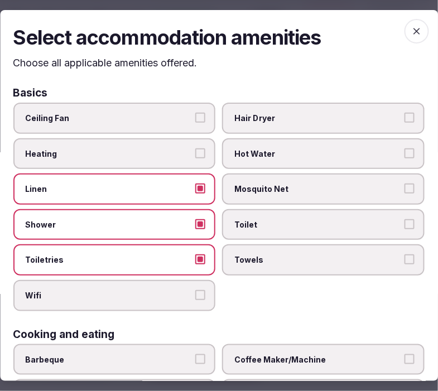
drag, startPoint x: 175, startPoint y: 292, endPoint x: 231, endPoint y: 276, distance: 58.6
click at [177, 292] on span "Wifi" at bounding box center [109, 295] width 167 height 11
click at [196, 292] on button "Wifi" at bounding box center [201, 295] width 10 height 10
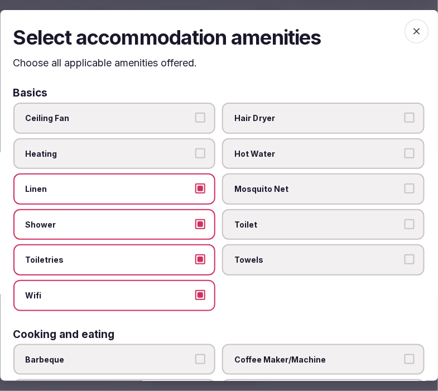
click at [251, 259] on span "Towels" at bounding box center [318, 259] width 167 height 11
click at [405, 259] on button "Towels" at bounding box center [410, 259] width 10 height 10
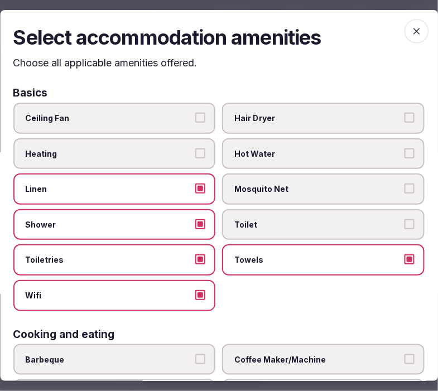
click at [265, 219] on span "Toilet" at bounding box center [318, 224] width 167 height 11
click at [405, 219] on button "Toilet" at bounding box center [410, 224] width 10 height 10
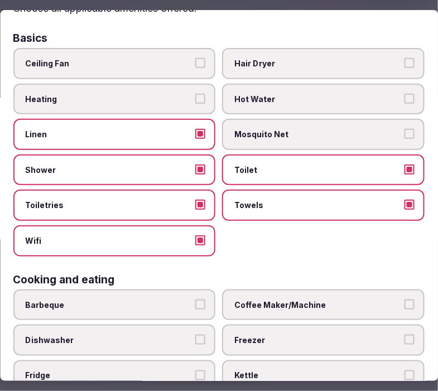
scroll to position [186, 0]
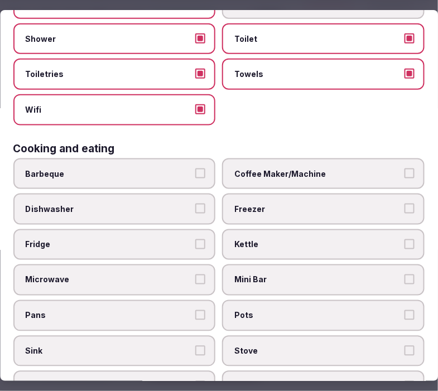
click at [299, 169] on span "Coffee Maker/Machine" at bounding box center [318, 174] width 167 height 11
click at [405, 169] on button "Coffee Maker/Machine" at bounding box center [410, 174] width 10 height 10
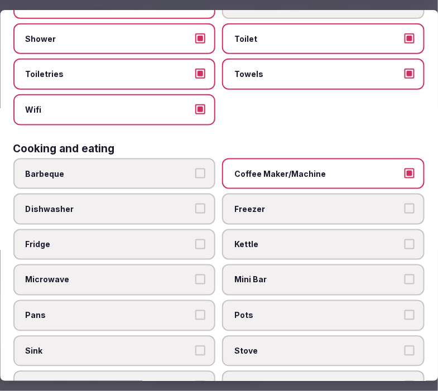
click at [132, 265] on label "Microwave" at bounding box center [114, 280] width 203 height 31
click at [196, 275] on button "Microwave" at bounding box center [201, 280] width 10 height 10
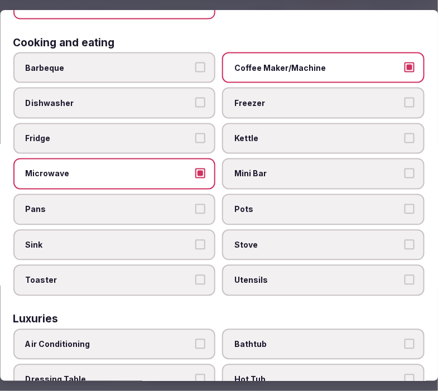
scroll to position [310, 0]
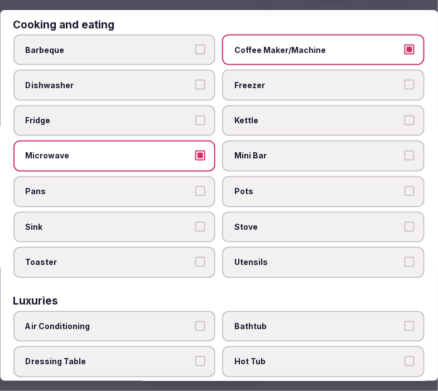
click at [354, 141] on label "Mini Bar" at bounding box center [324, 156] width 203 height 31
click at [405, 151] on button "Mini Bar" at bounding box center [410, 156] width 10 height 10
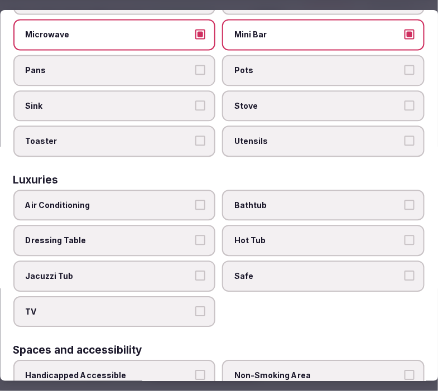
scroll to position [434, 0]
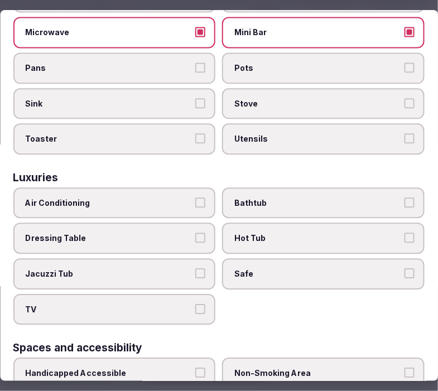
drag, startPoint x: 183, startPoint y: 203, endPoint x: 257, endPoint y: 191, distance: 75.1
click at [185, 203] on label "Air Conditioning" at bounding box center [114, 203] width 203 height 31
click at [196, 203] on button "Air Conditioning" at bounding box center [201, 203] width 10 height 10
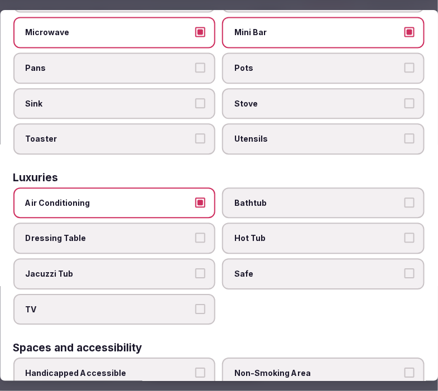
click at [282, 198] on span "Bathtub" at bounding box center [318, 203] width 167 height 11
click at [405, 198] on button "Bathtub" at bounding box center [410, 203] width 10 height 10
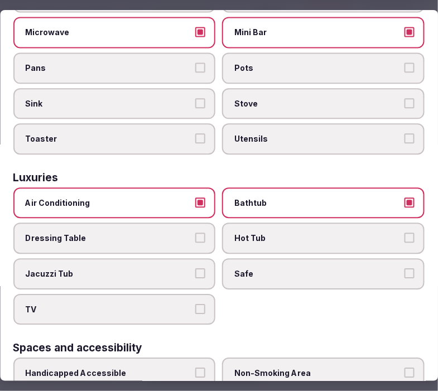
click at [294, 233] on span "Hot Tub" at bounding box center [318, 238] width 167 height 11
click at [405, 233] on button "Hot Tub" at bounding box center [410, 238] width 10 height 10
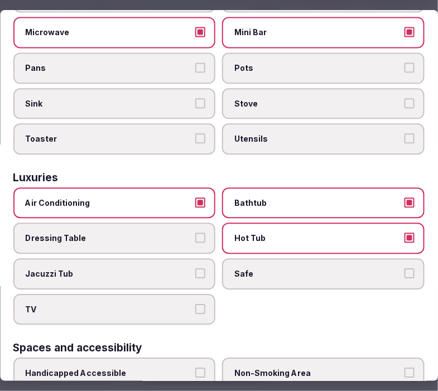
click at [299, 231] on label "Hot Tub" at bounding box center [324, 238] width 203 height 31
click at [405, 233] on button "Hot Tub" at bounding box center [410, 238] width 10 height 10
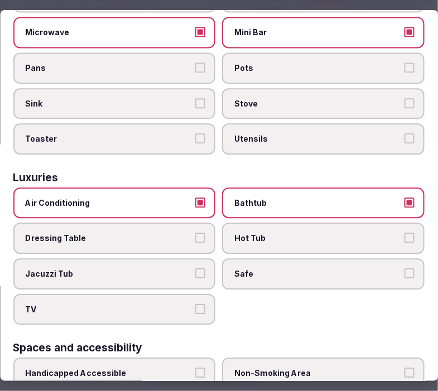
click at [307, 268] on label "Safe" at bounding box center [324, 273] width 203 height 31
click at [405, 268] on button "Safe" at bounding box center [410, 273] width 10 height 10
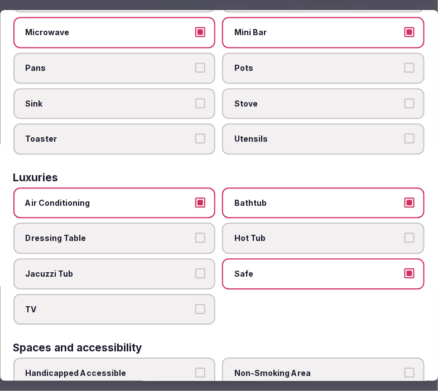
click at [179, 304] on span "TV" at bounding box center [109, 309] width 167 height 11
click at [196, 304] on button "TV" at bounding box center [201, 309] width 10 height 10
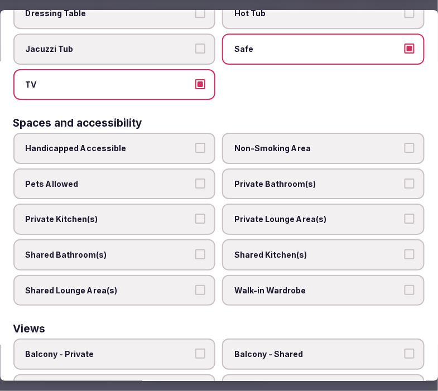
scroll to position [682, 0]
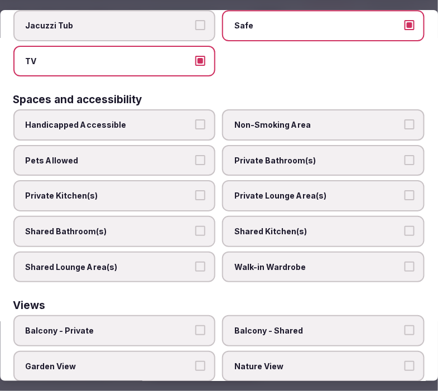
click at [286, 155] on span "Private Bathroom(s)" at bounding box center [318, 160] width 167 height 11
click at [405, 155] on button "Private Bathroom(s)" at bounding box center [410, 160] width 10 height 10
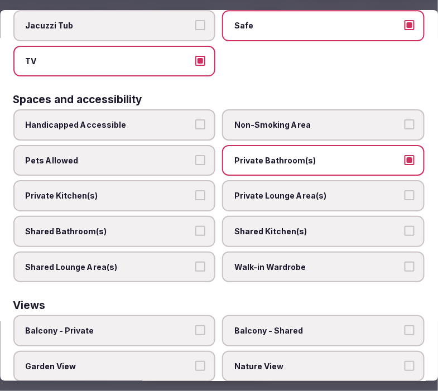
drag, startPoint x: 278, startPoint y: 171, endPoint x: 286, endPoint y: 217, distance: 46.0
click at [278, 190] on span "Private Lounge Area(s)" at bounding box center [318, 195] width 167 height 11
click at [405, 190] on button "Private Lounge Area(s)" at bounding box center [410, 195] width 10 height 10
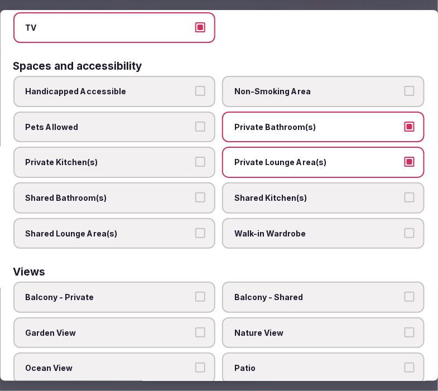
scroll to position [740, 0]
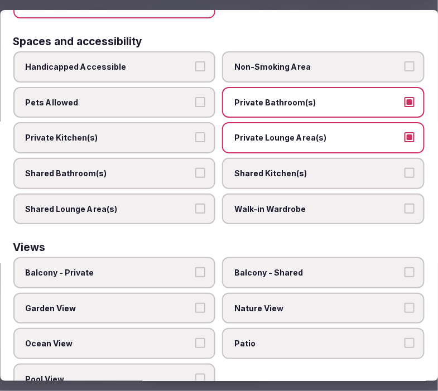
click at [158, 257] on label "Balcony - Private" at bounding box center [114, 272] width 203 height 31
click at [196, 267] on button "Balcony - Private" at bounding box center [201, 272] width 10 height 10
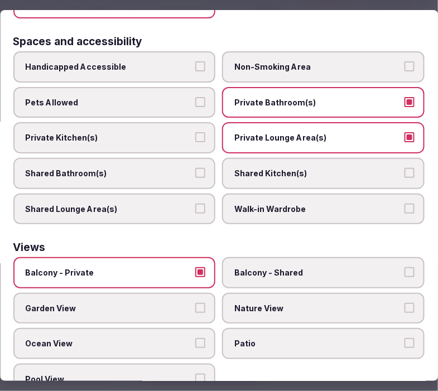
click at [268, 293] on label "Nature View" at bounding box center [324, 308] width 203 height 31
click at [405, 303] on button "Nature View" at bounding box center [410, 308] width 10 height 10
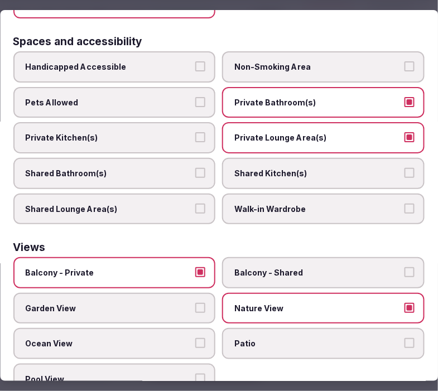
click at [292, 338] on span "Patio" at bounding box center [318, 343] width 167 height 11
click at [405, 338] on button "Patio" at bounding box center [410, 343] width 10 height 10
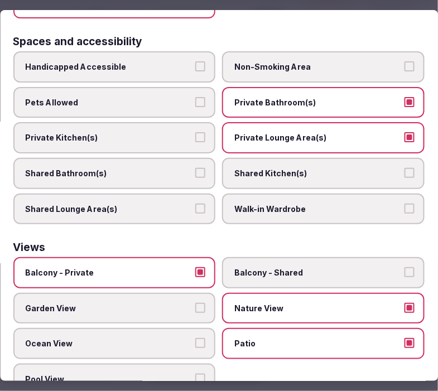
click at [164, 303] on span "Garden View" at bounding box center [109, 308] width 167 height 11
click at [196, 303] on button "Garden View" at bounding box center [201, 308] width 10 height 10
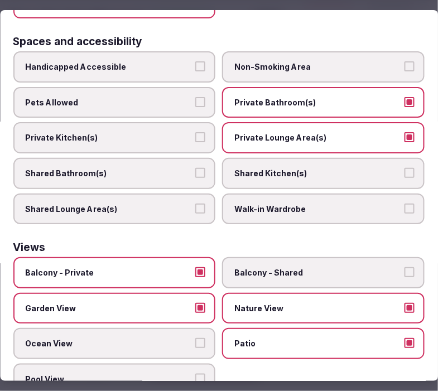
click at [268, 338] on span "Patio" at bounding box center [318, 343] width 167 height 11
click at [405, 338] on button "Patio" at bounding box center [410, 343] width 10 height 10
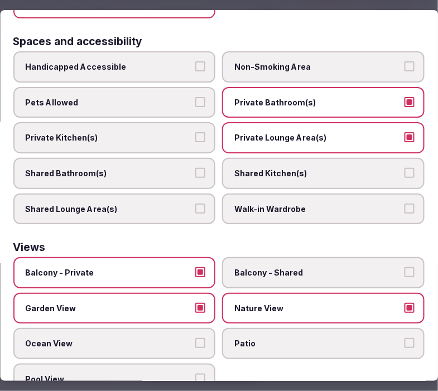
click at [358, 300] on div "Balcony - Private Balcony - Shared Garden View Nature View Ocean View Patio Poo…" at bounding box center [218, 325] width 411 height 137
drag, startPoint x: 353, startPoint y: 313, endPoint x: 371, endPoint y: 309, distance: 18.4
click at [355, 328] on label "Patio" at bounding box center [324, 343] width 203 height 31
click at [405, 338] on button "Patio" at bounding box center [410, 343] width 10 height 10
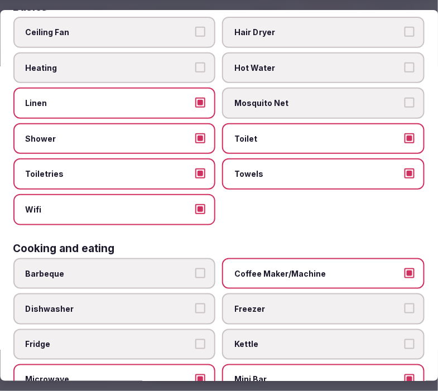
scroll to position [0, 0]
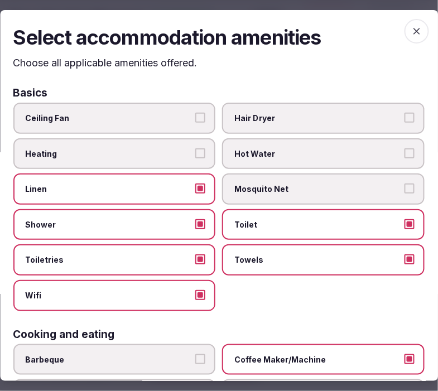
click at [411, 32] on icon "button" at bounding box center [416, 31] width 11 height 11
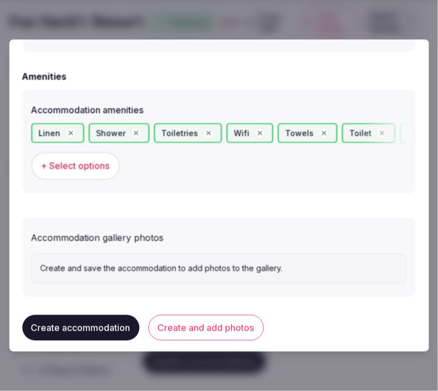
scroll to position [1063, 0]
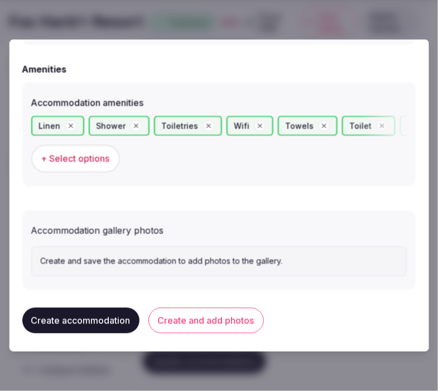
click at [226, 313] on button "Create and add photos" at bounding box center [206, 321] width 116 height 26
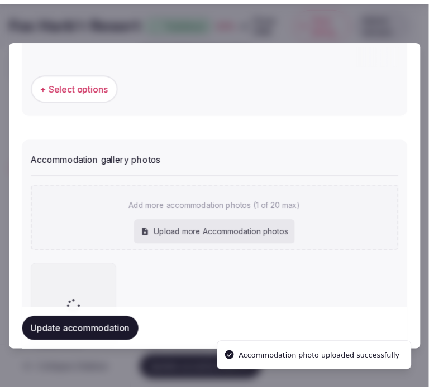
scroll to position [1165, 0]
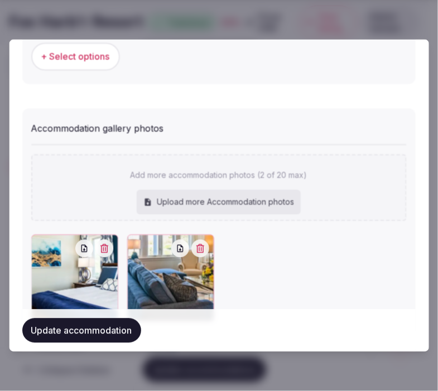
click at [68, 340] on button "Update accommodation" at bounding box center [81, 331] width 119 height 25
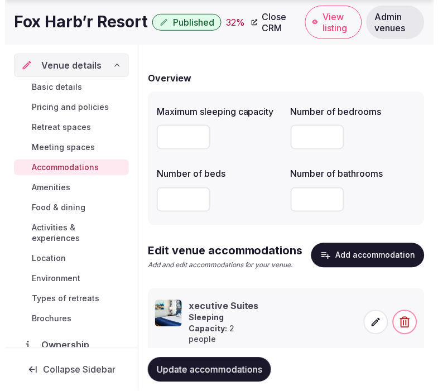
scroll to position [118, 0]
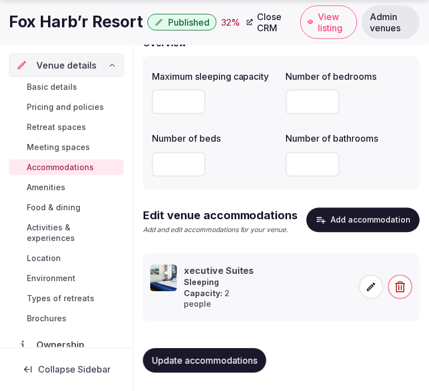
click at [366, 291] on icon at bounding box center [371, 287] width 11 height 11
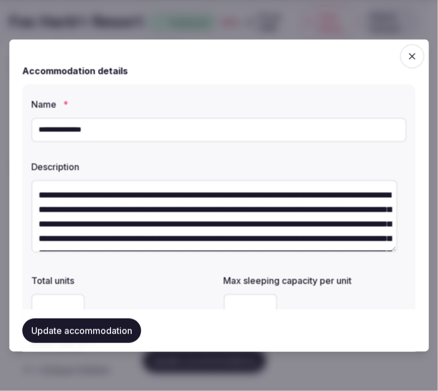
click at [38, 125] on input "**********" at bounding box center [219, 129] width 376 height 25
click at [40, 130] on input "**********" at bounding box center [219, 129] width 376 height 25
type input "**********"
click at [63, 322] on button "Update accommodation" at bounding box center [81, 331] width 119 height 25
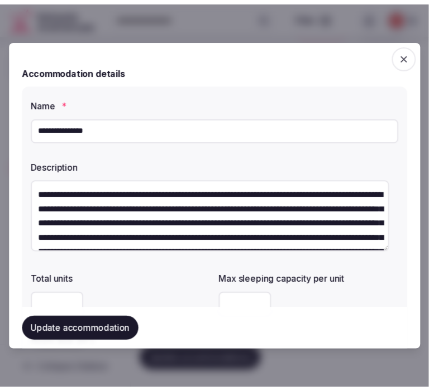
scroll to position [107, 0]
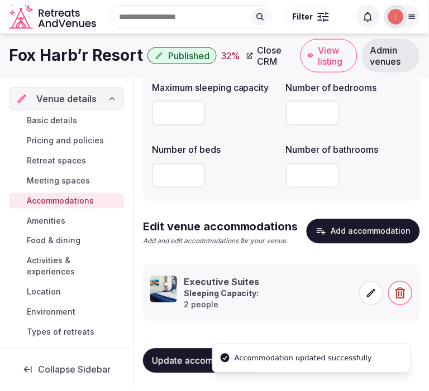
click at [53, 211] on div "Basic details Pricing and policies Retreat spaces Meeting spaces Accommodations…" at bounding box center [66, 237] width 115 height 252
click at [54, 221] on span "Amenities" at bounding box center [46, 220] width 39 height 11
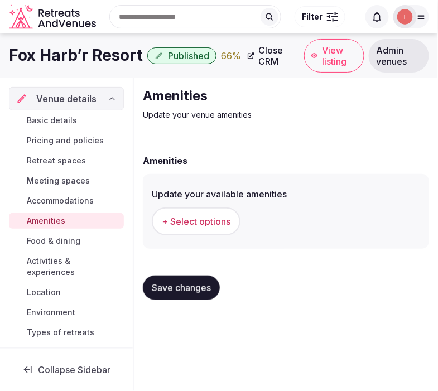
click at [180, 215] on span "+ Select options" at bounding box center [196, 221] width 69 height 12
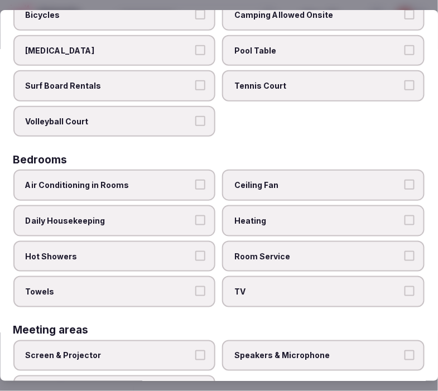
scroll to position [124, 0]
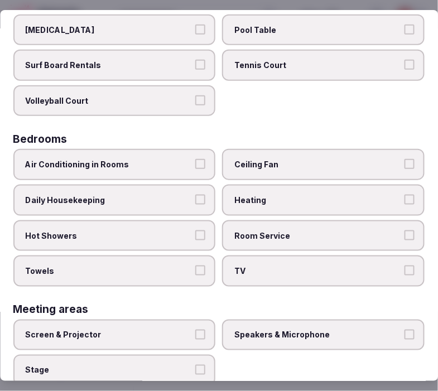
click at [196, 162] on button "Air Conditioning in Rooms" at bounding box center [201, 164] width 10 height 10
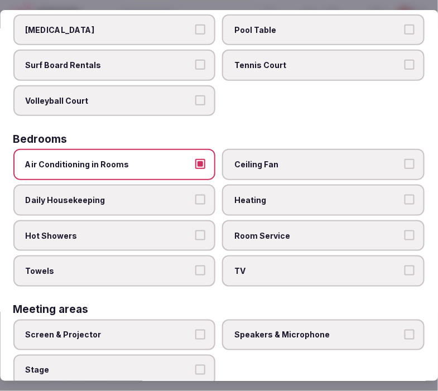
click at [205, 192] on label "Daily Housekeeping" at bounding box center [114, 200] width 203 height 31
click at [205, 195] on button "Daily Housekeeping" at bounding box center [201, 200] width 10 height 10
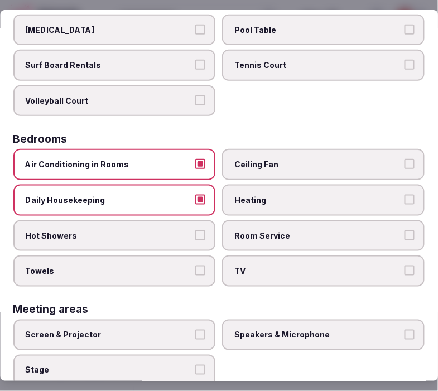
click at [198, 230] on button "Hot Showers" at bounding box center [201, 235] width 10 height 10
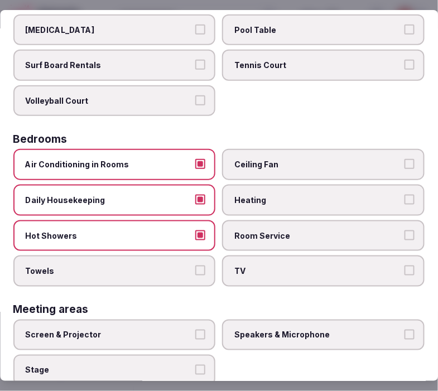
click at [198, 256] on label "Towels" at bounding box center [114, 271] width 203 height 31
click at [198, 266] on button "Towels" at bounding box center [201, 271] width 10 height 10
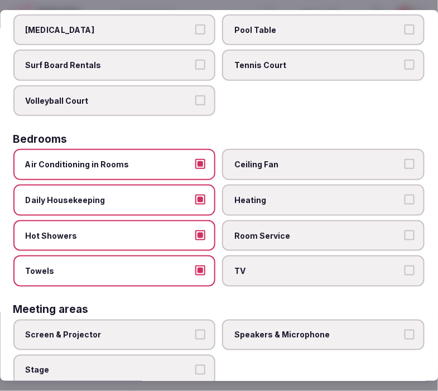
click at [251, 256] on label "TV" at bounding box center [324, 271] width 203 height 31
click at [405, 266] on button "TV" at bounding box center [410, 271] width 10 height 10
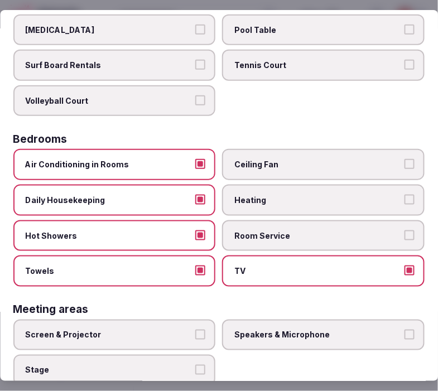
click at [263, 230] on span "Room Service" at bounding box center [318, 235] width 167 height 11
click at [405, 230] on button "Room Service" at bounding box center [410, 235] width 10 height 10
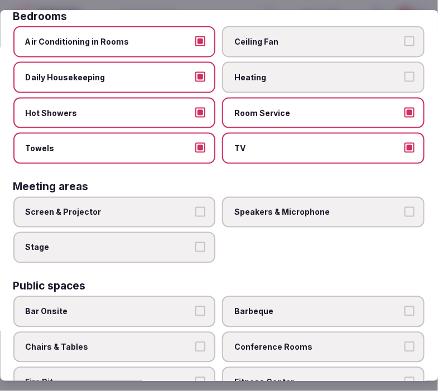
scroll to position [248, 0]
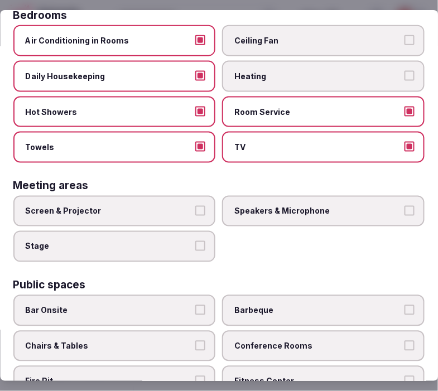
drag, startPoint x: 274, startPoint y: 205, endPoint x: 218, endPoint y: 199, distance: 56.1
click at [249, 206] on span "Speakers & Microphone" at bounding box center [318, 211] width 167 height 11
click at [197, 206] on button "Screen & Projector" at bounding box center [201, 211] width 10 height 10
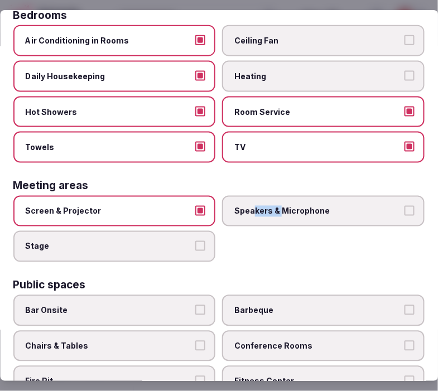
click at [405, 206] on button "Speakers & Microphone" at bounding box center [410, 211] width 10 height 10
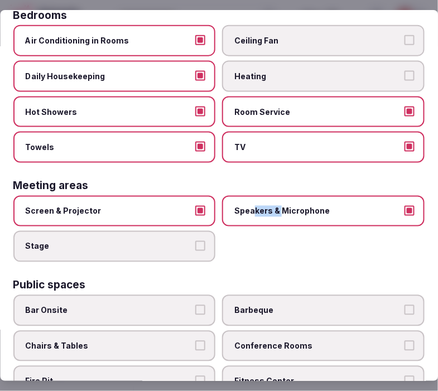
scroll to position [372, 0]
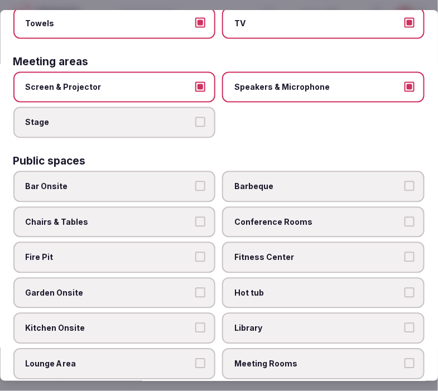
click at [146, 217] on span "Chairs & Tables" at bounding box center [109, 222] width 167 height 11
click at [196, 217] on button "Chairs & Tables" at bounding box center [201, 222] width 10 height 10
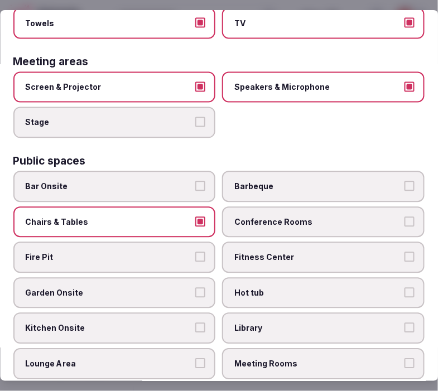
click at [296, 217] on span "Conference Rooms" at bounding box center [318, 222] width 167 height 11
click at [405, 217] on button "Conference Rooms" at bounding box center [410, 222] width 10 height 10
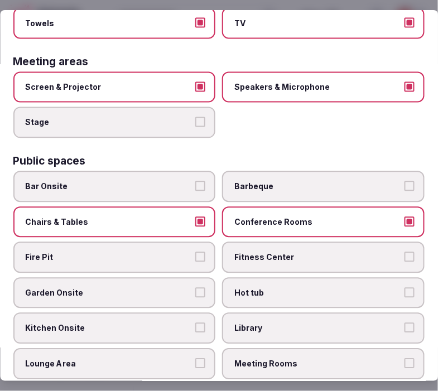
click at [100, 288] on span "Garden Onsite" at bounding box center [109, 293] width 167 height 11
click at [196, 288] on button "Garden Onsite" at bounding box center [201, 293] width 10 height 10
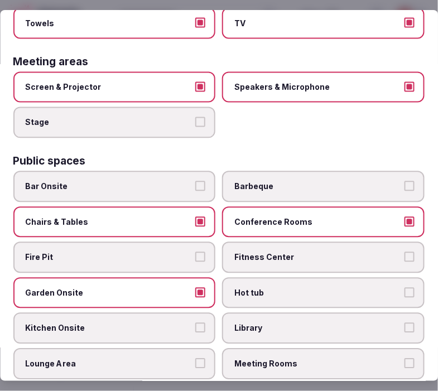
click at [281, 252] on span "Fitness Center" at bounding box center [318, 257] width 167 height 11
click at [405, 252] on button "Fitness Center" at bounding box center [410, 257] width 10 height 10
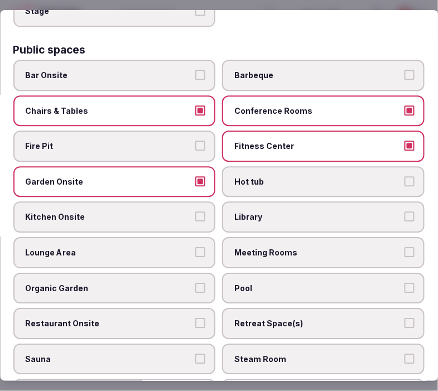
scroll to position [496, 0]
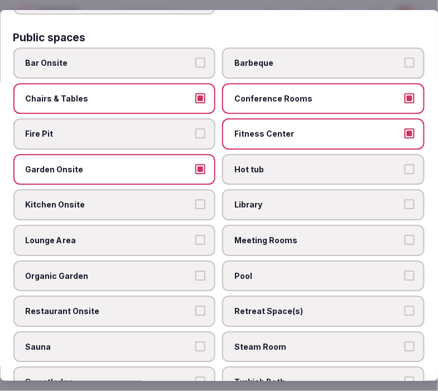
click at [249, 235] on span "Meeting Rooms" at bounding box center [318, 240] width 167 height 11
click at [405, 235] on button "Meeting Rooms" at bounding box center [410, 240] width 10 height 10
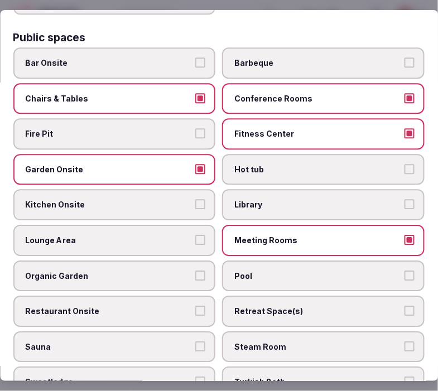
click at [164, 199] on label "Kitchen Onsite" at bounding box center [114, 204] width 203 height 31
click at [196, 199] on button "Kitchen Onsite" at bounding box center [201, 204] width 10 height 10
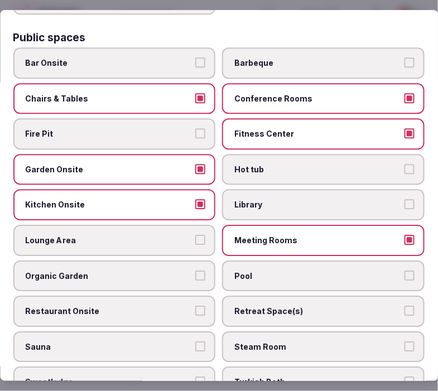
click at [265, 266] on label "Pool" at bounding box center [324, 276] width 203 height 31
click at [405, 271] on button "Pool" at bounding box center [410, 276] width 10 height 10
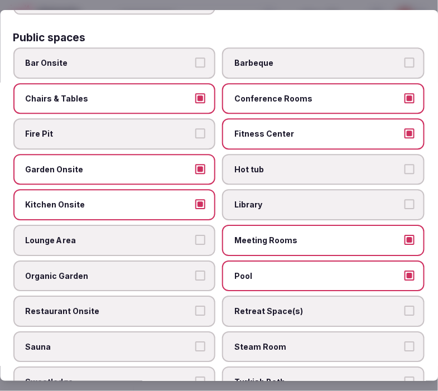
click at [189, 296] on label "Restaurant Onsite" at bounding box center [114, 311] width 203 height 31
click at [196, 306] on button "Restaurant Onsite" at bounding box center [201, 311] width 10 height 10
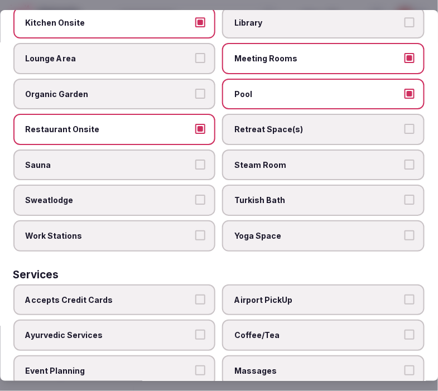
scroll to position [744, 0]
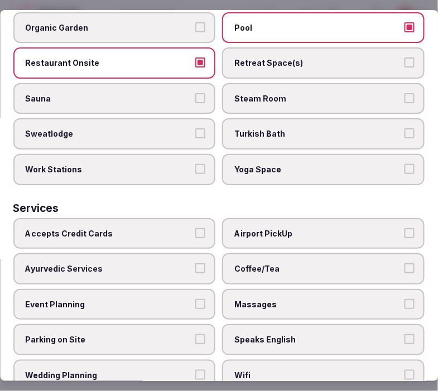
click at [136, 228] on span "Accepts Credit Cards" at bounding box center [109, 233] width 167 height 11
click at [196, 228] on button "Accepts Credit Cards" at bounding box center [201, 233] width 10 height 10
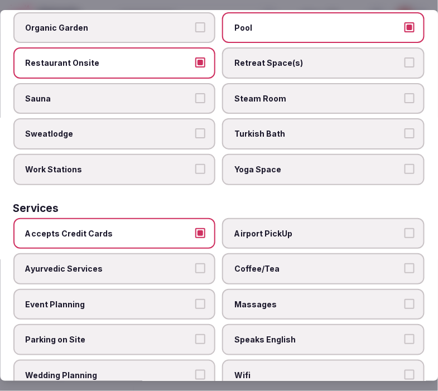
click at [182, 228] on span "Accepts Credit Cards" at bounding box center [109, 233] width 167 height 11
click at [196, 228] on button "Accepts Credit Cards" at bounding box center [201, 233] width 10 height 10
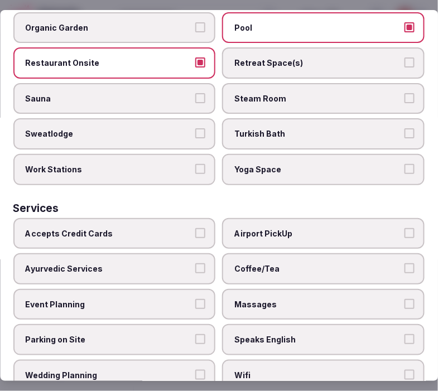
click at [270, 299] on span "Massages" at bounding box center [318, 304] width 167 height 11
click at [405, 299] on button "Massages" at bounding box center [410, 304] width 10 height 10
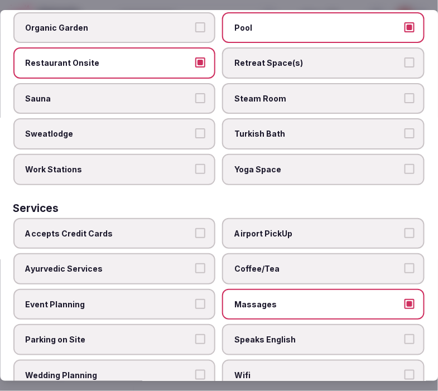
drag, startPoint x: 274, startPoint y: 314, endPoint x: 262, endPoint y: 341, distance: 29.8
click at [274, 334] on span "Speaks English" at bounding box center [318, 339] width 167 height 11
click at [405, 334] on button "Speaks English" at bounding box center [410, 339] width 10 height 10
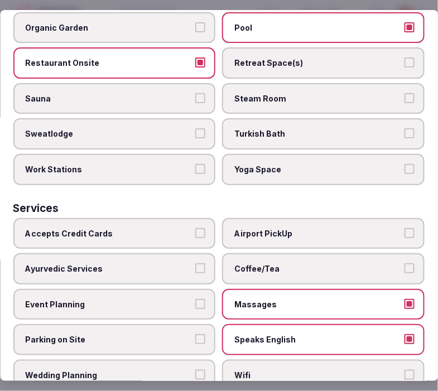
click at [261, 370] on span "Wifi" at bounding box center [318, 375] width 167 height 11
click at [405, 370] on button "Wifi" at bounding box center [410, 375] width 10 height 10
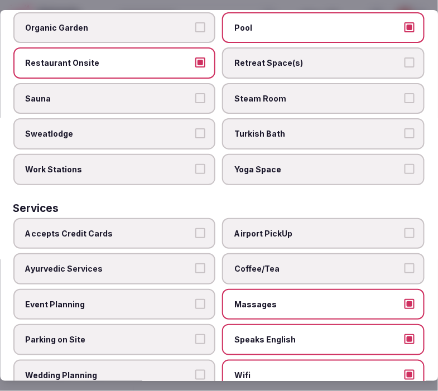
click at [293, 263] on span "Coffee/Tea" at bounding box center [318, 268] width 167 height 11
click at [405, 263] on button "Coffee/Tea" at bounding box center [410, 268] width 10 height 10
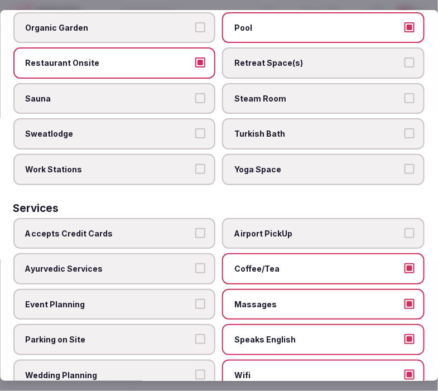
click at [155, 228] on span "Accepts Credit Cards" at bounding box center [109, 233] width 167 height 11
click at [196, 228] on button "Accepts Credit Cards" at bounding box center [201, 233] width 10 height 10
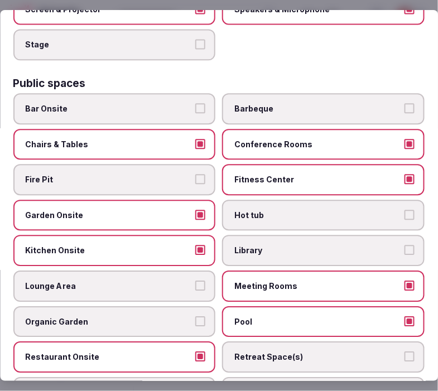
scroll to position [558, 0]
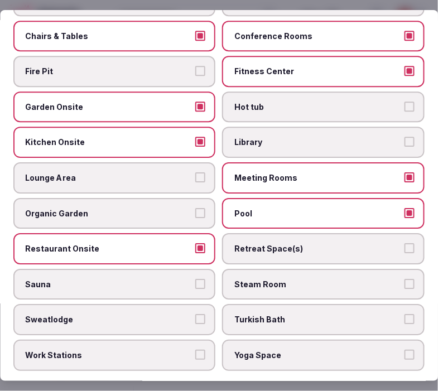
click at [181, 170] on label "Lounge Area" at bounding box center [114, 177] width 203 height 31
click at [196, 172] on button "Lounge Area" at bounding box center [201, 177] width 10 height 10
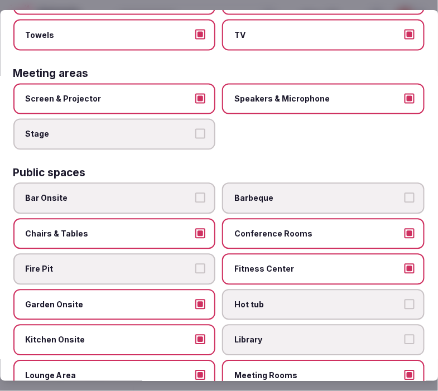
scroll to position [310, 0]
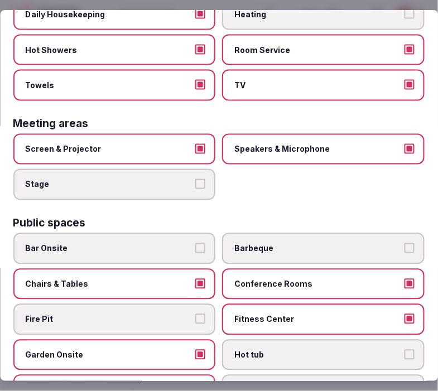
click at [314, 340] on label "Hot tub" at bounding box center [324, 355] width 203 height 31
click at [405, 350] on button "Hot tub" at bounding box center [410, 355] width 10 height 10
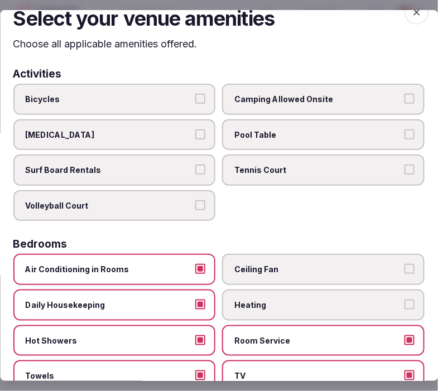
scroll to position [0, 0]
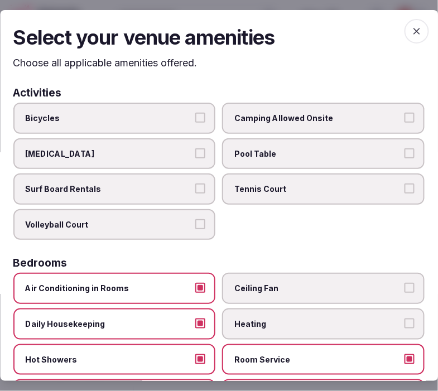
click at [414, 28] on icon "button" at bounding box center [417, 31] width 7 height 7
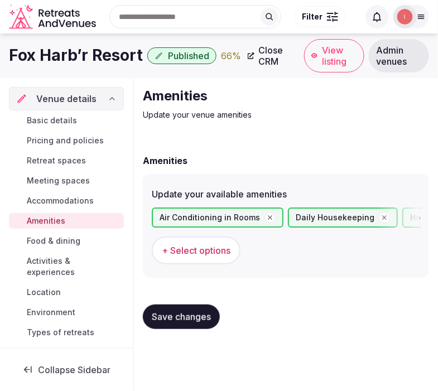
click at [203, 315] on span "Save changes" at bounding box center [181, 316] width 59 height 11
click at [192, 308] on button "Save changes" at bounding box center [181, 317] width 77 height 25
click at [192, 320] on span "Save changes" at bounding box center [181, 316] width 59 height 11
click at [51, 242] on span "Food & dining" at bounding box center [54, 241] width 54 height 11
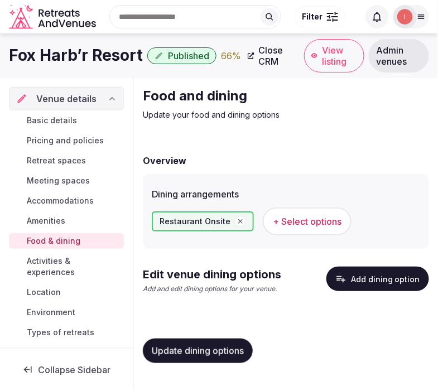
click at [341, 281] on icon "button" at bounding box center [340, 278] width 11 height 11
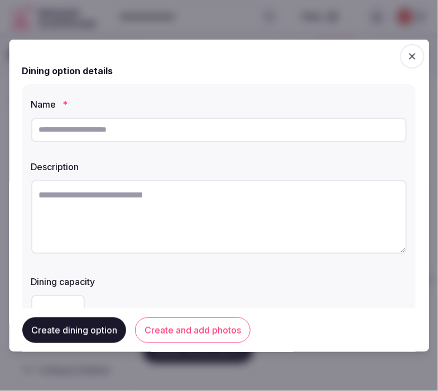
click at [188, 144] on div at bounding box center [219, 129] width 376 height 33
click at [195, 132] on input "text" at bounding box center [219, 129] width 376 height 25
paste input "**********"
drag, startPoint x: 154, startPoint y: 129, endPoint x: 0, endPoint y: 148, distance: 155.2
click at [0, 148] on body "Search Popular Destinations [GEOGRAPHIC_DATA], [GEOGRAPHIC_DATA] [GEOGRAPHIC_DA…" at bounding box center [219, 195] width 438 height 391
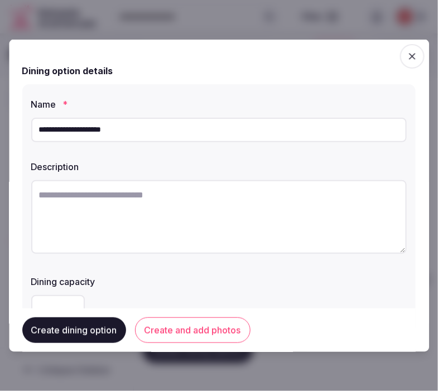
type input "**********"
click at [174, 198] on textarea at bounding box center [219, 217] width 376 height 74
paste textarea "**********"
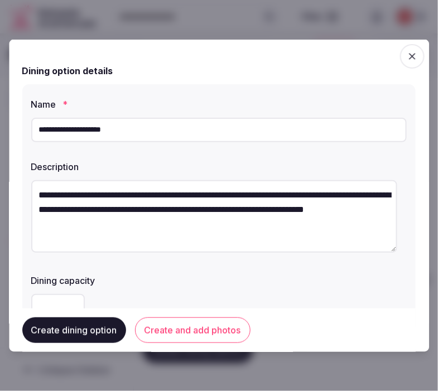
scroll to position [62, 0]
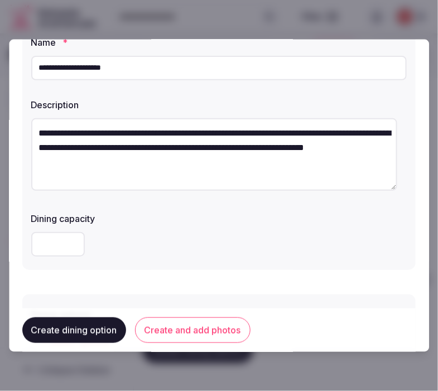
type textarea "**********"
click at [206, 321] on button "Create and add photos" at bounding box center [193, 331] width 116 height 26
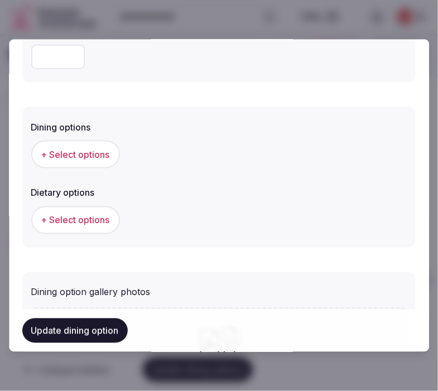
scroll to position [248, 0]
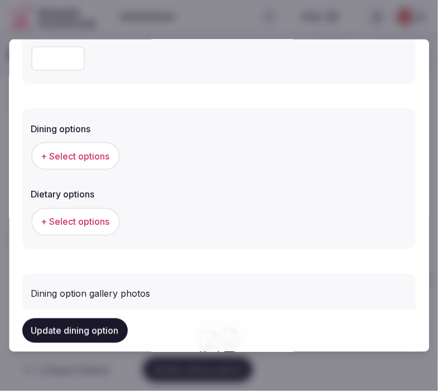
click at [59, 156] on span "+ Select options" at bounding box center [75, 156] width 69 height 12
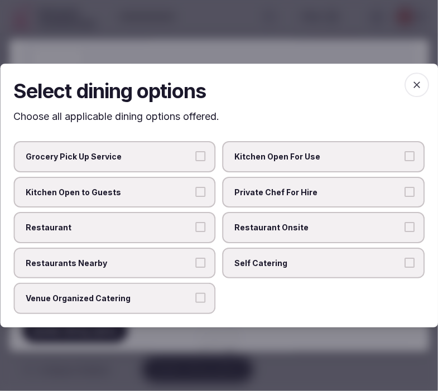
click at [263, 225] on span "Restaurant Onsite" at bounding box center [318, 227] width 167 height 11
click at [405, 225] on button "Restaurant Onsite" at bounding box center [410, 227] width 10 height 10
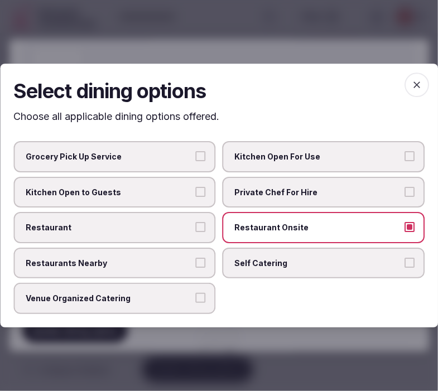
click at [190, 225] on span "Restaurant" at bounding box center [109, 227] width 167 height 11
click at [196, 225] on button "Restaurant" at bounding box center [201, 227] width 10 height 10
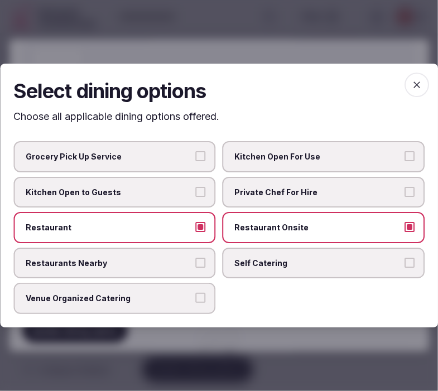
click at [408, 90] on span "button" at bounding box center [417, 85] width 25 height 25
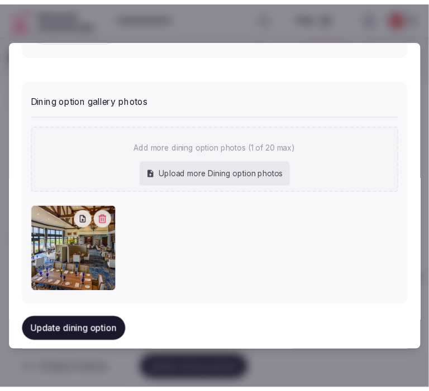
scroll to position [457, 0]
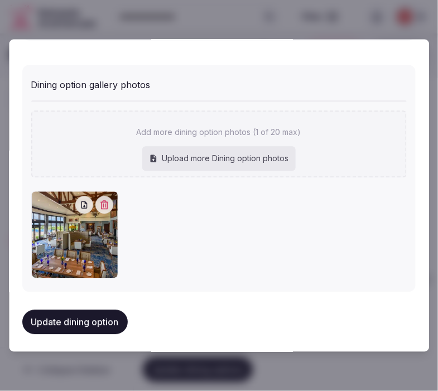
click at [108, 315] on button "Update dining option" at bounding box center [74, 322] width 105 height 25
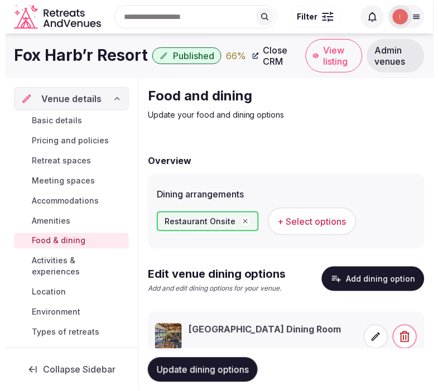
scroll to position [39, 0]
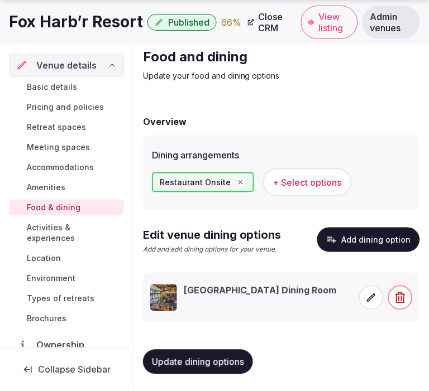
click at [221, 365] on span "Update dining options" at bounding box center [198, 362] width 92 height 11
click at [372, 296] on icon at bounding box center [371, 297] width 11 height 11
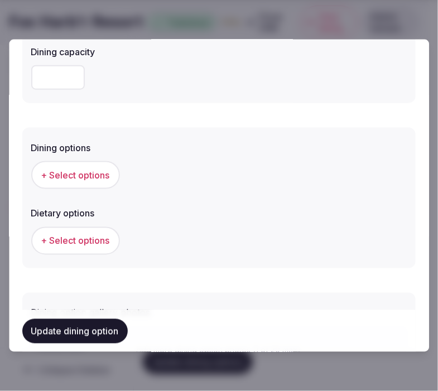
scroll to position [248, 0]
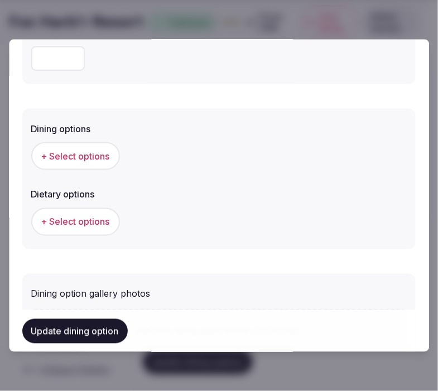
click at [79, 156] on span "+ Select options" at bounding box center [75, 156] width 69 height 12
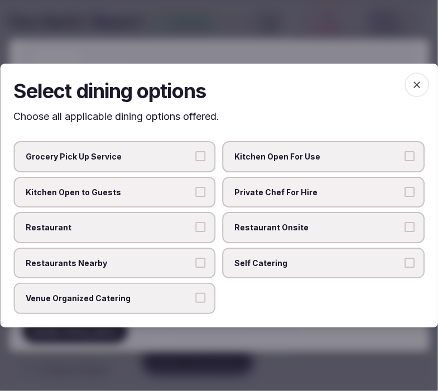
click at [165, 230] on span "Restaurant" at bounding box center [109, 227] width 167 height 11
click at [196, 230] on button "Restaurant" at bounding box center [201, 227] width 10 height 10
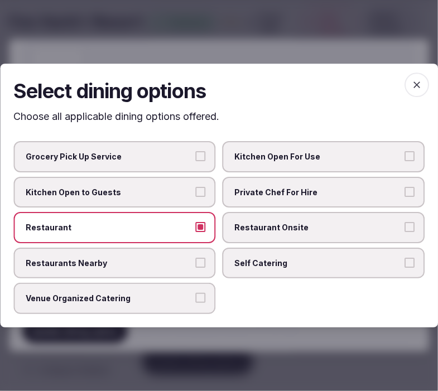
click at [261, 229] on span "Restaurant Onsite" at bounding box center [318, 227] width 167 height 11
click at [405, 229] on button "Restaurant Onsite" at bounding box center [410, 227] width 10 height 10
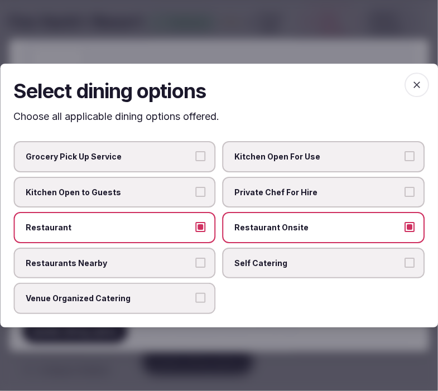
click at [409, 94] on span "button" at bounding box center [417, 85] width 25 height 25
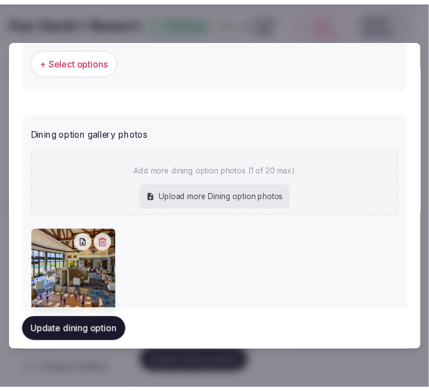
scroll to position [446, 0]
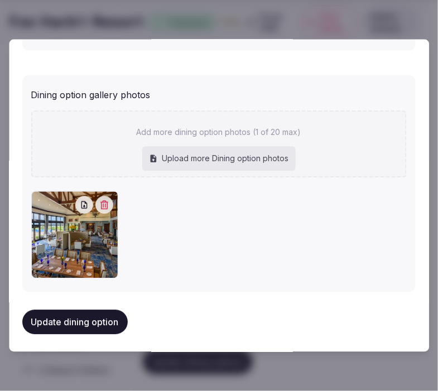
click at [100, 314] on button "Update dining option" at bounding box center [74, 322] width 105 height 25
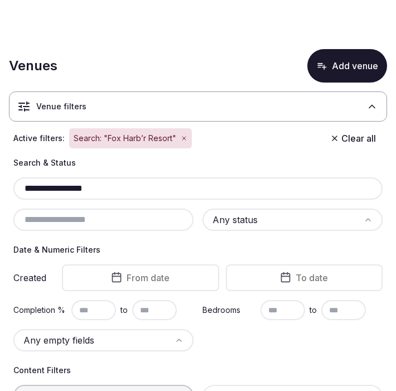
scroll to position [452, 0]
